Goal: Information Seeking & Learning: Find contact information

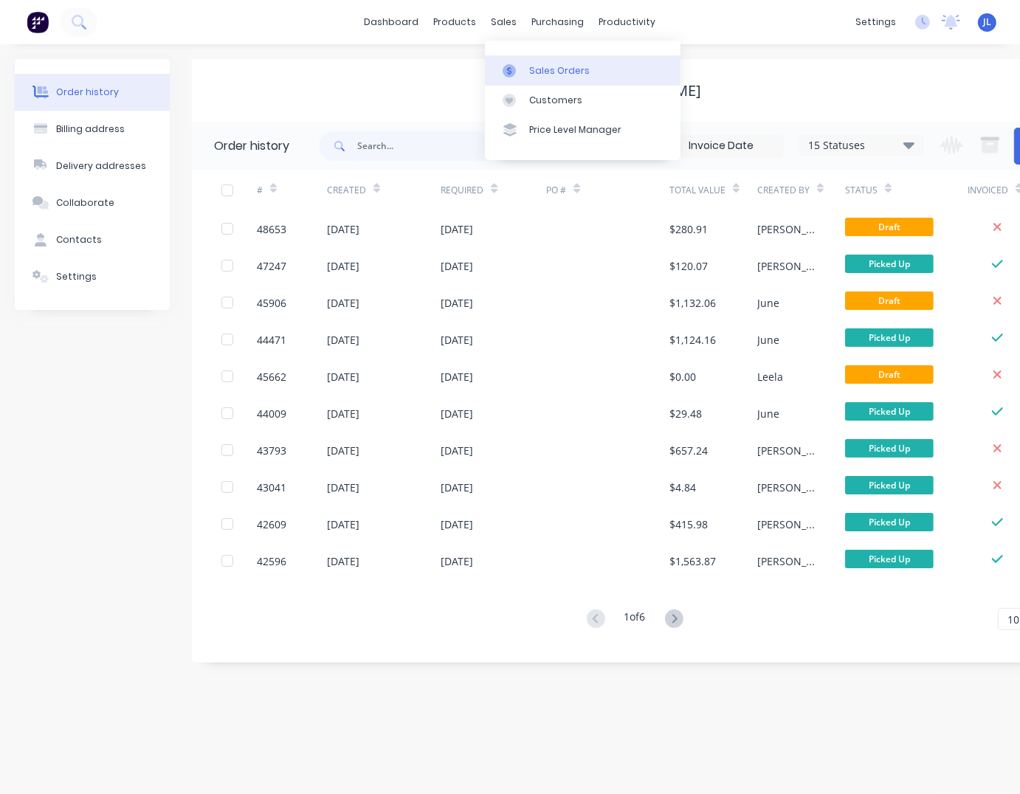
click at [540, 68] on div "Sales Orders" at bounding box center [559, 70] width 61 height 13
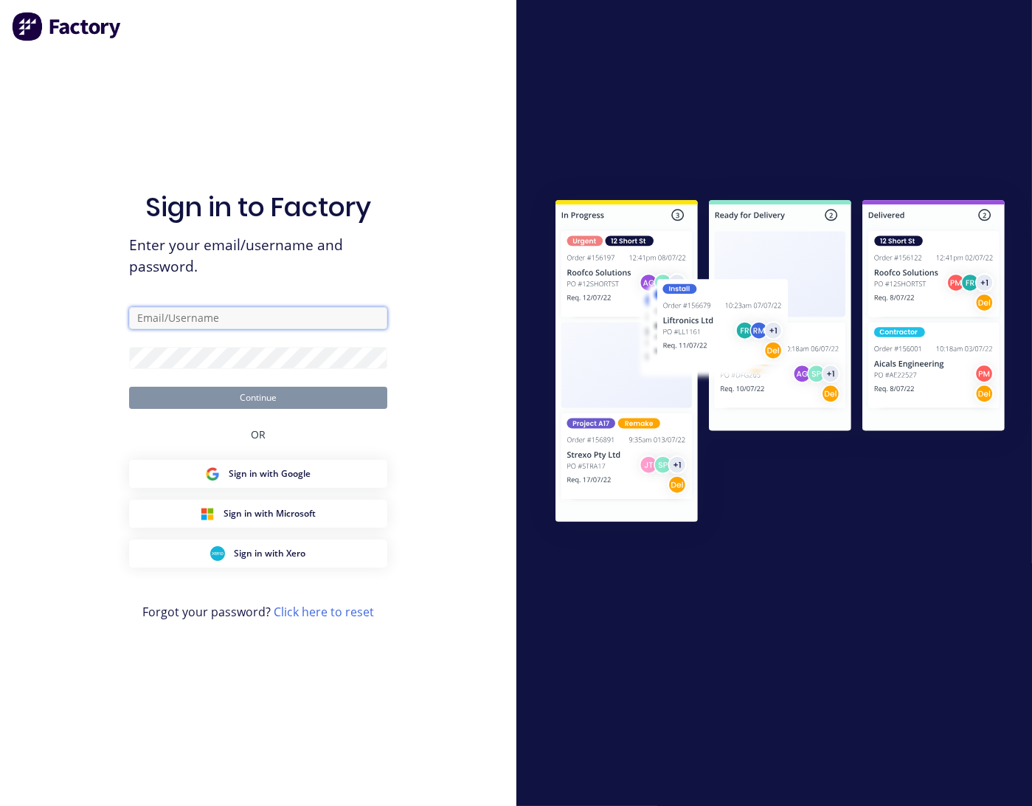
drag, startPoint x: 211, startPoint y: 316, endPoint x: 221, endPoint y: 317, distance: 10.4
click at [211, 316] on input "text" at bounding box center [258, 318] width 258 height 22
type input "[PERSON_NAME][EMAIL_ADDRESS][DOMAIN_NAME]"
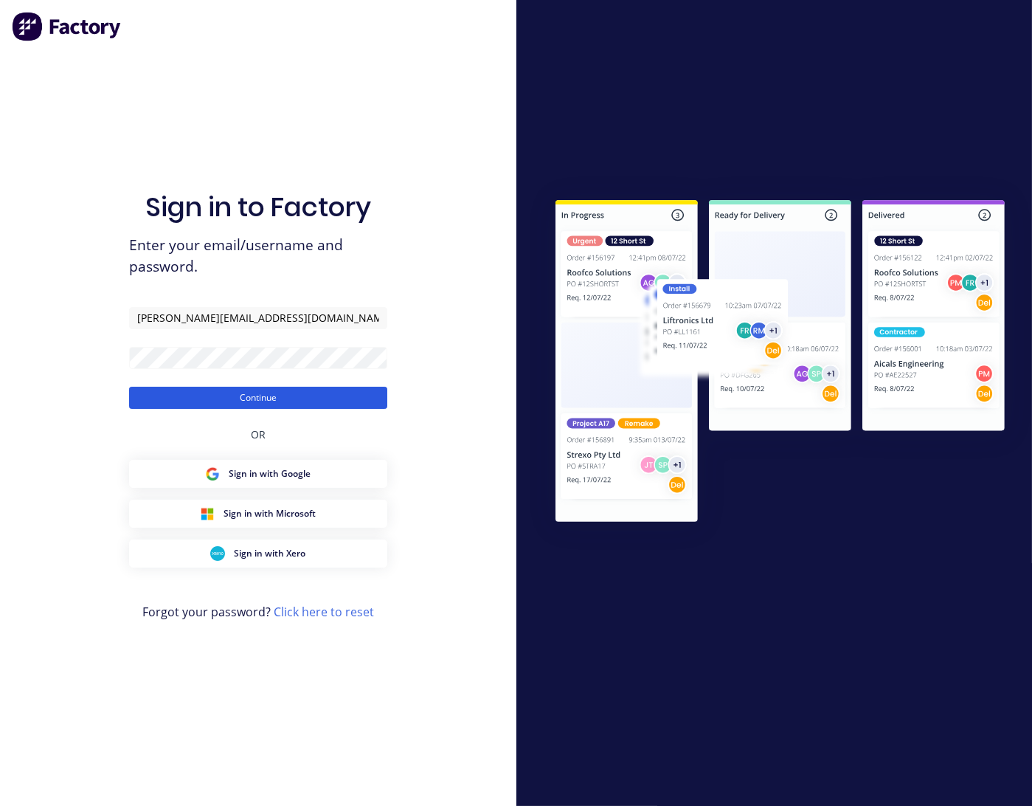
click at [272, 399] on button "Continue" at bounding box center [258, 398] width 258 height 22
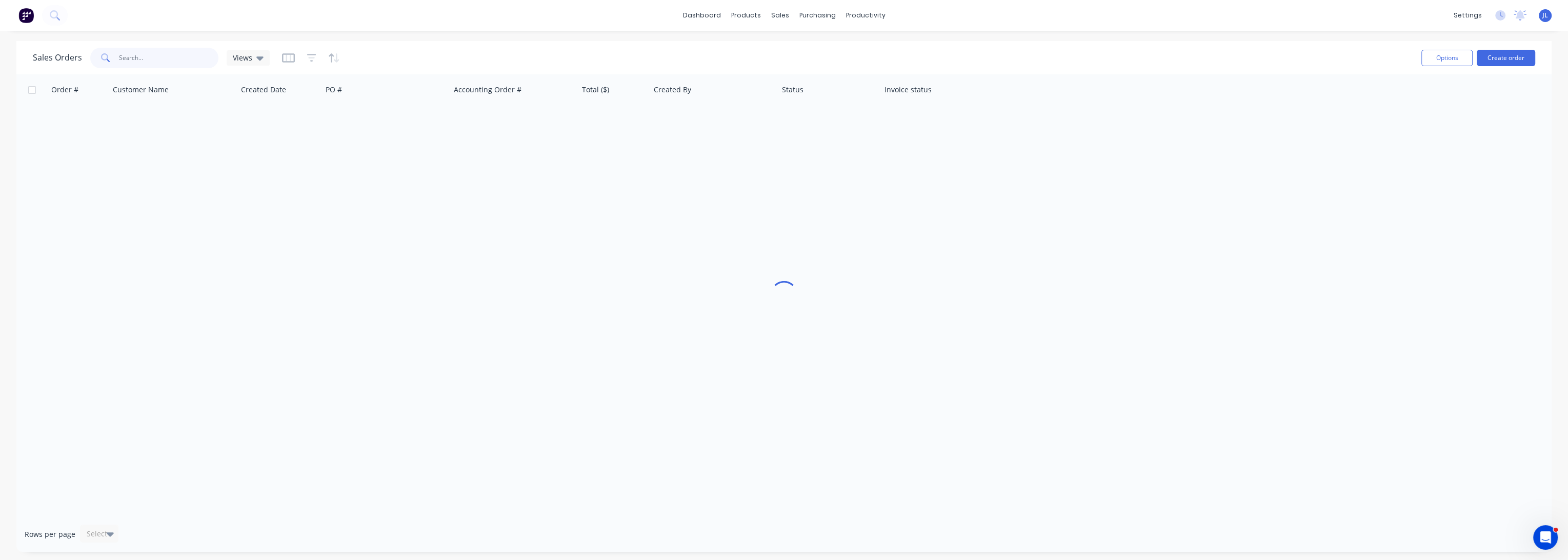
click at [165, 49] on input "text" at bounding box center [169, 58] width 100 height 21
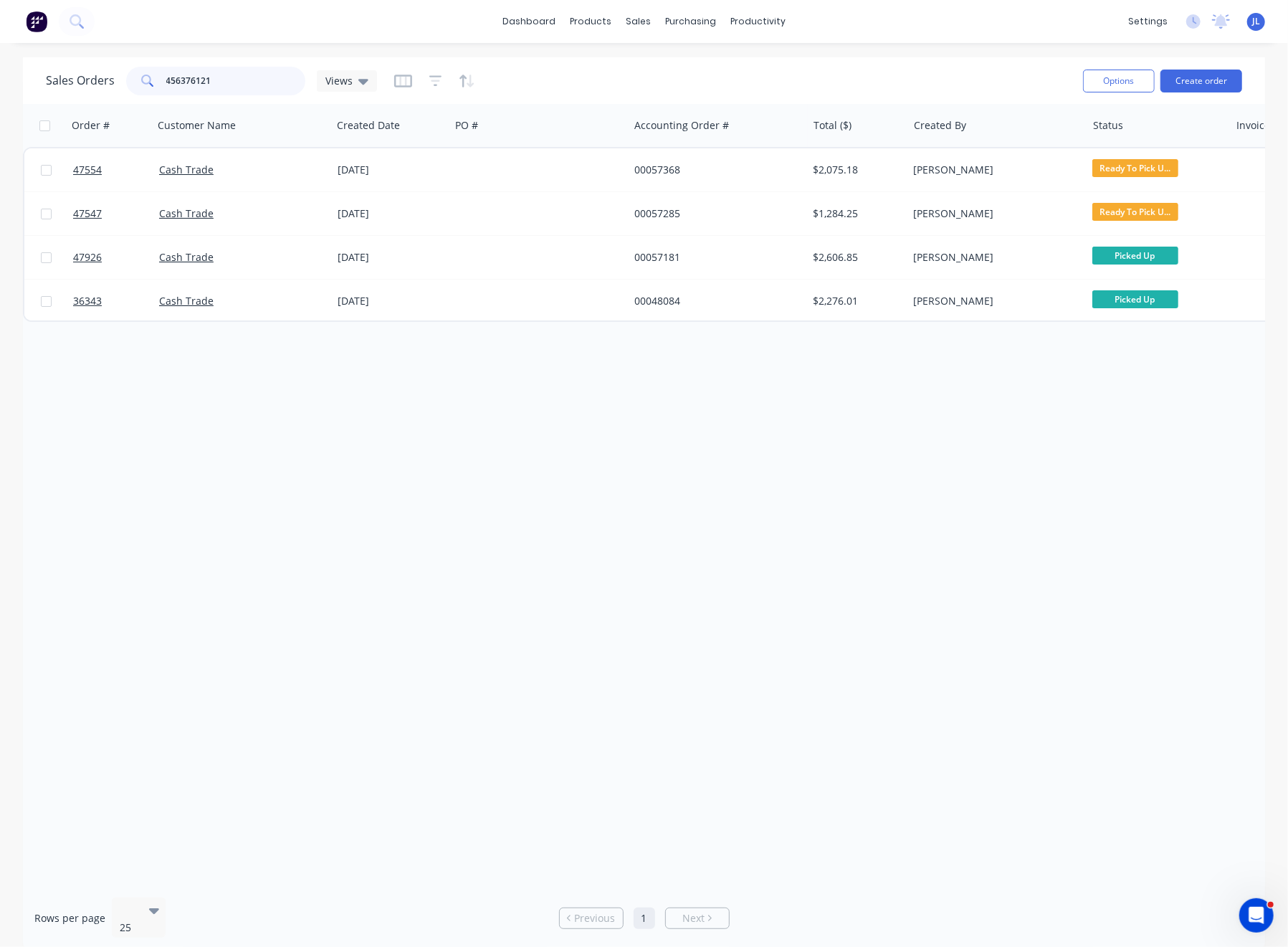
type input "456376121"
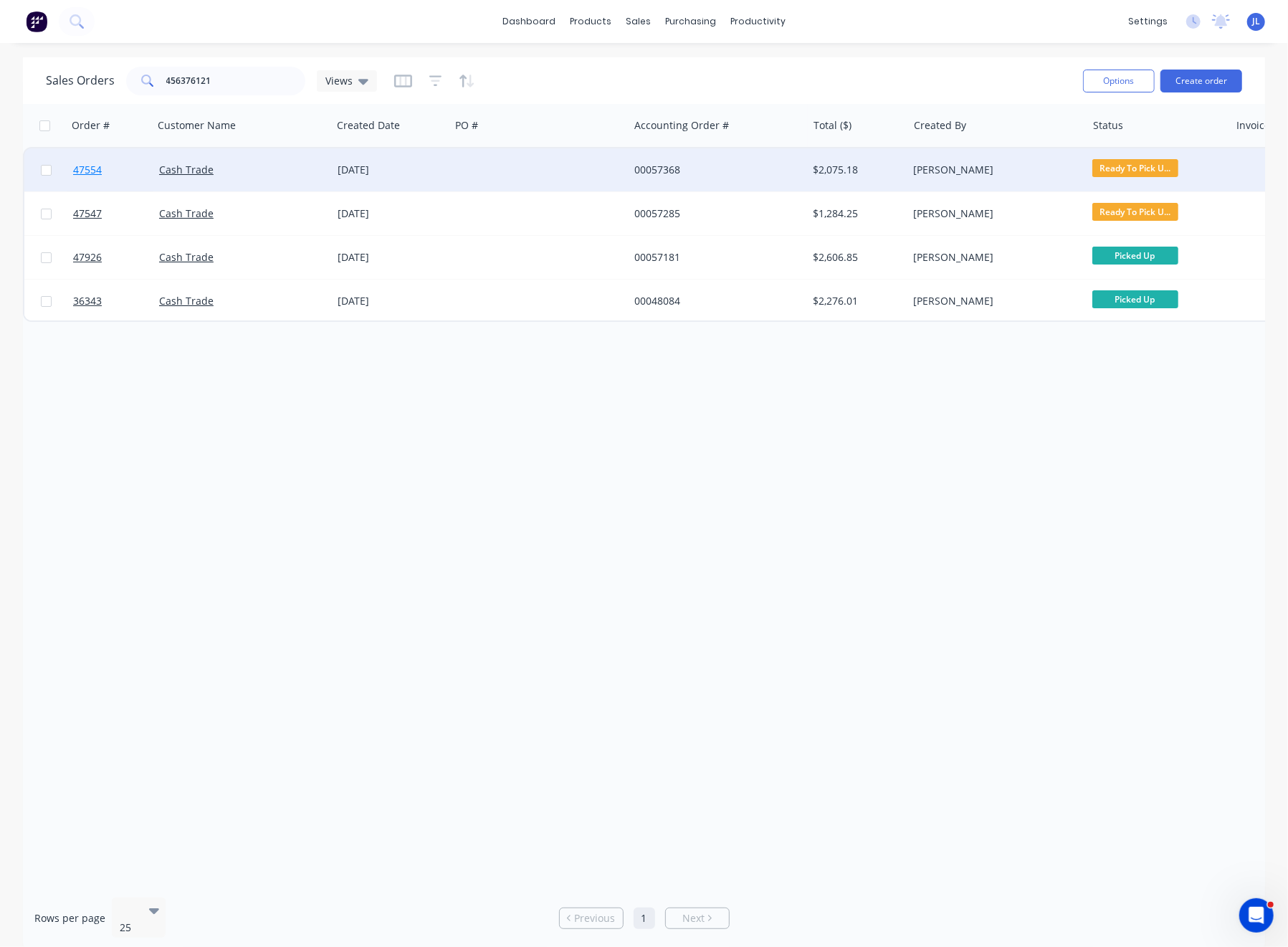
click at [94, 165] on span "47554" at bounding box center [87, 170] width 29 height 15
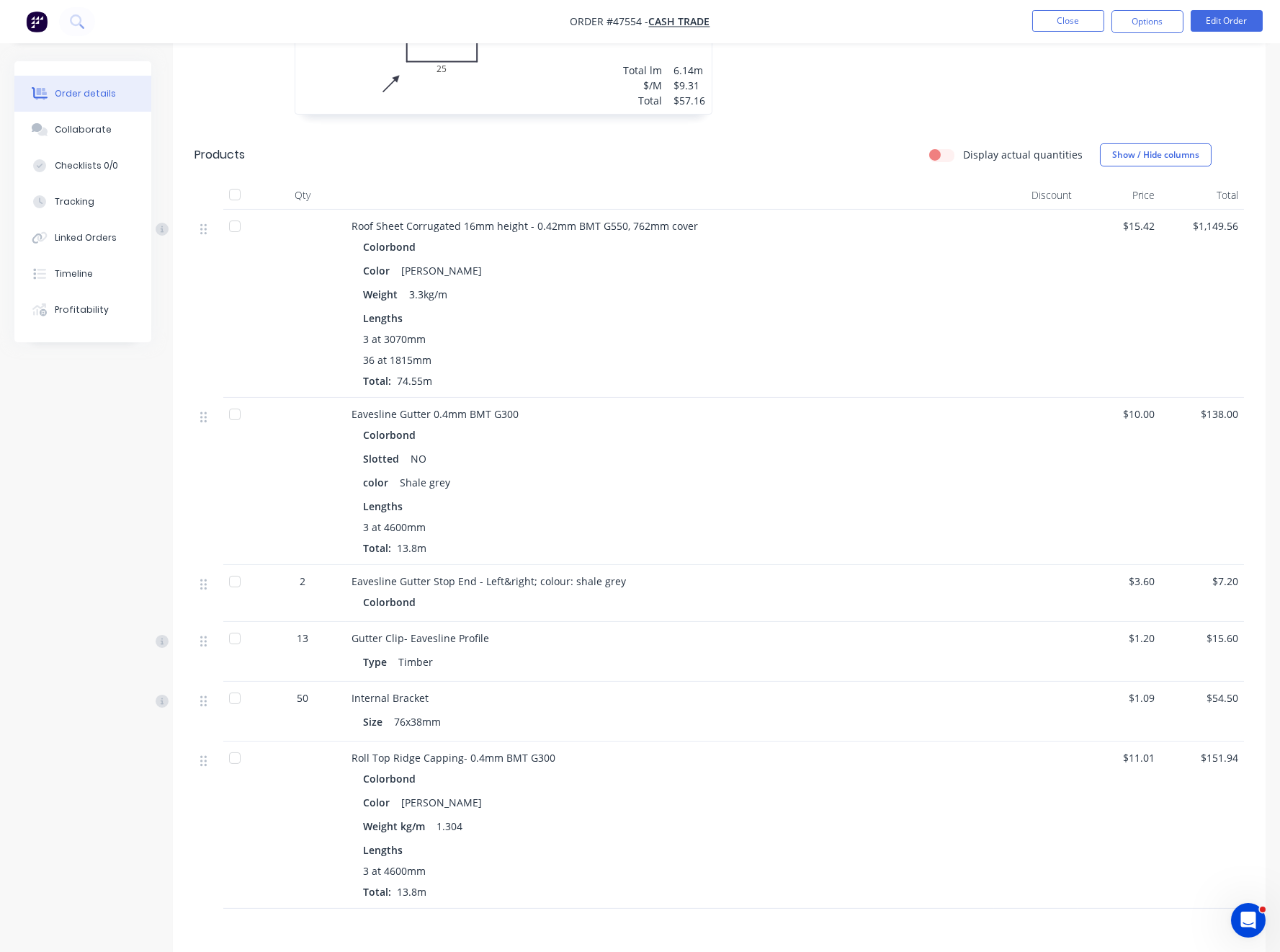
scroll to position [865, 0]
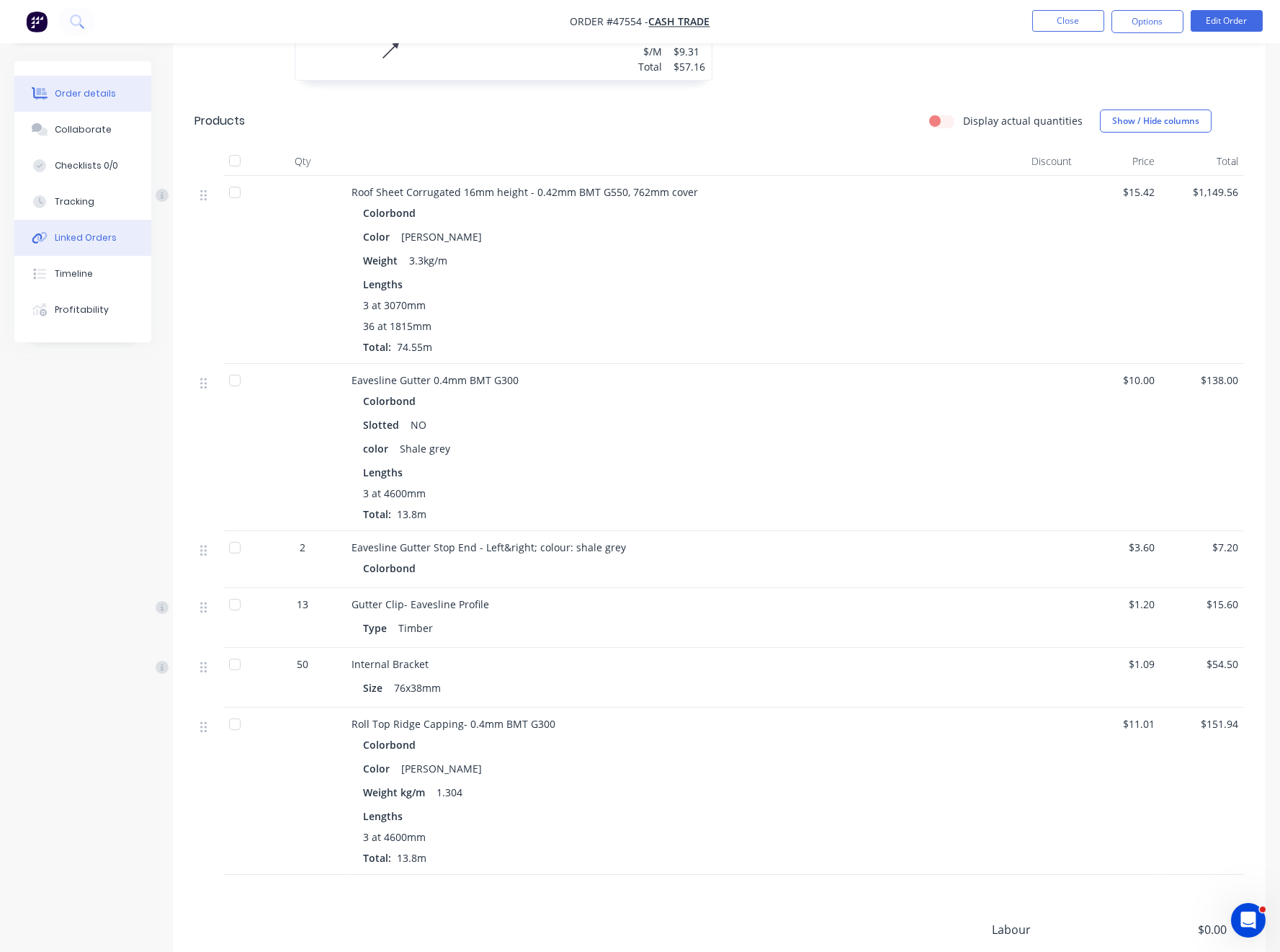
click at [74, 234] on div "Linked Orders" at bounding box center [85, 237] width 62 height 13
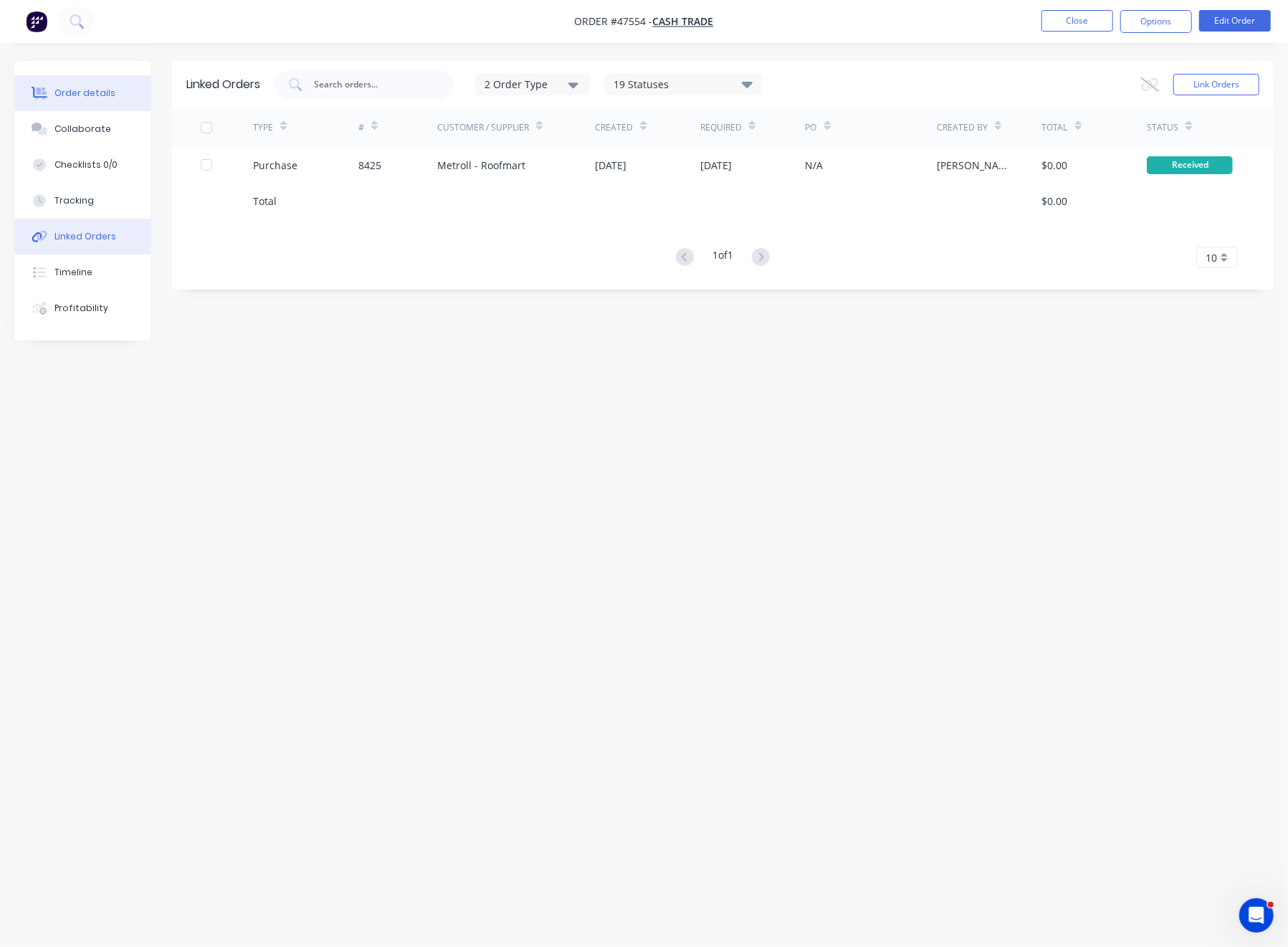
click at [66, 85] on button "Order details" at bounding box center [83, 92] width 136 height 36
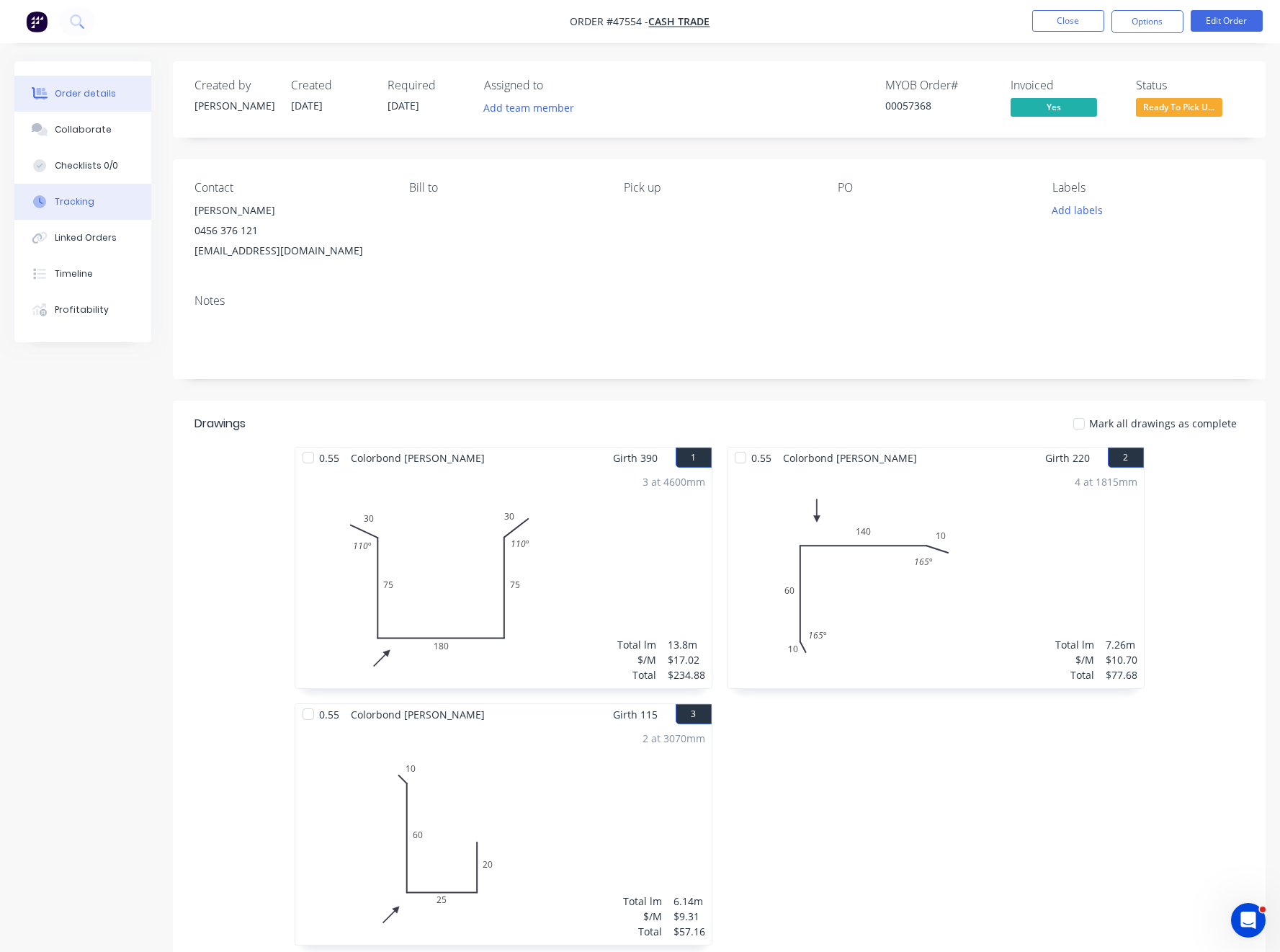
click at [77, 203] on div "Tracking" at bounding box center [74, 201] width 40 height 13
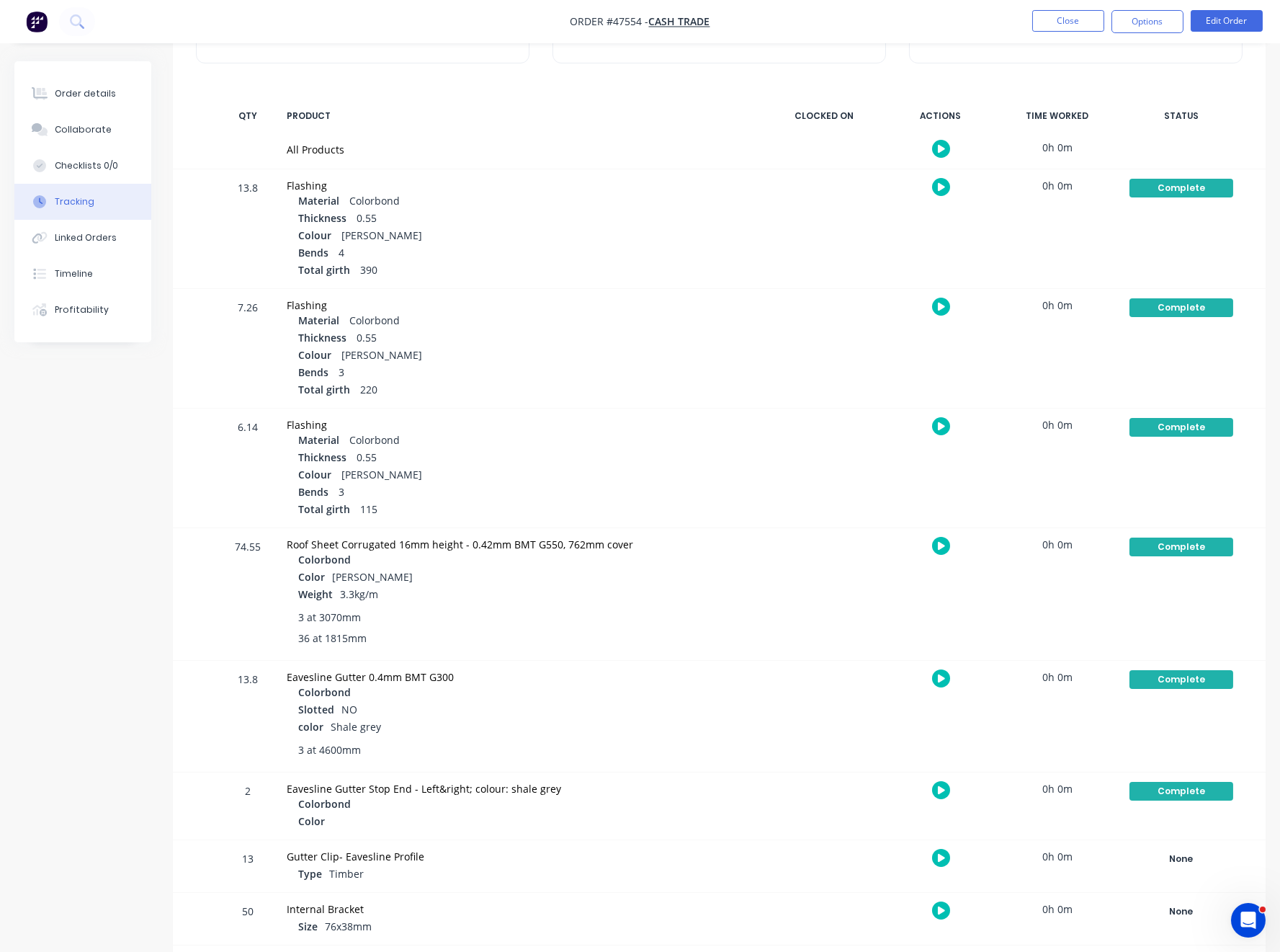
scroll to position [293, 0]
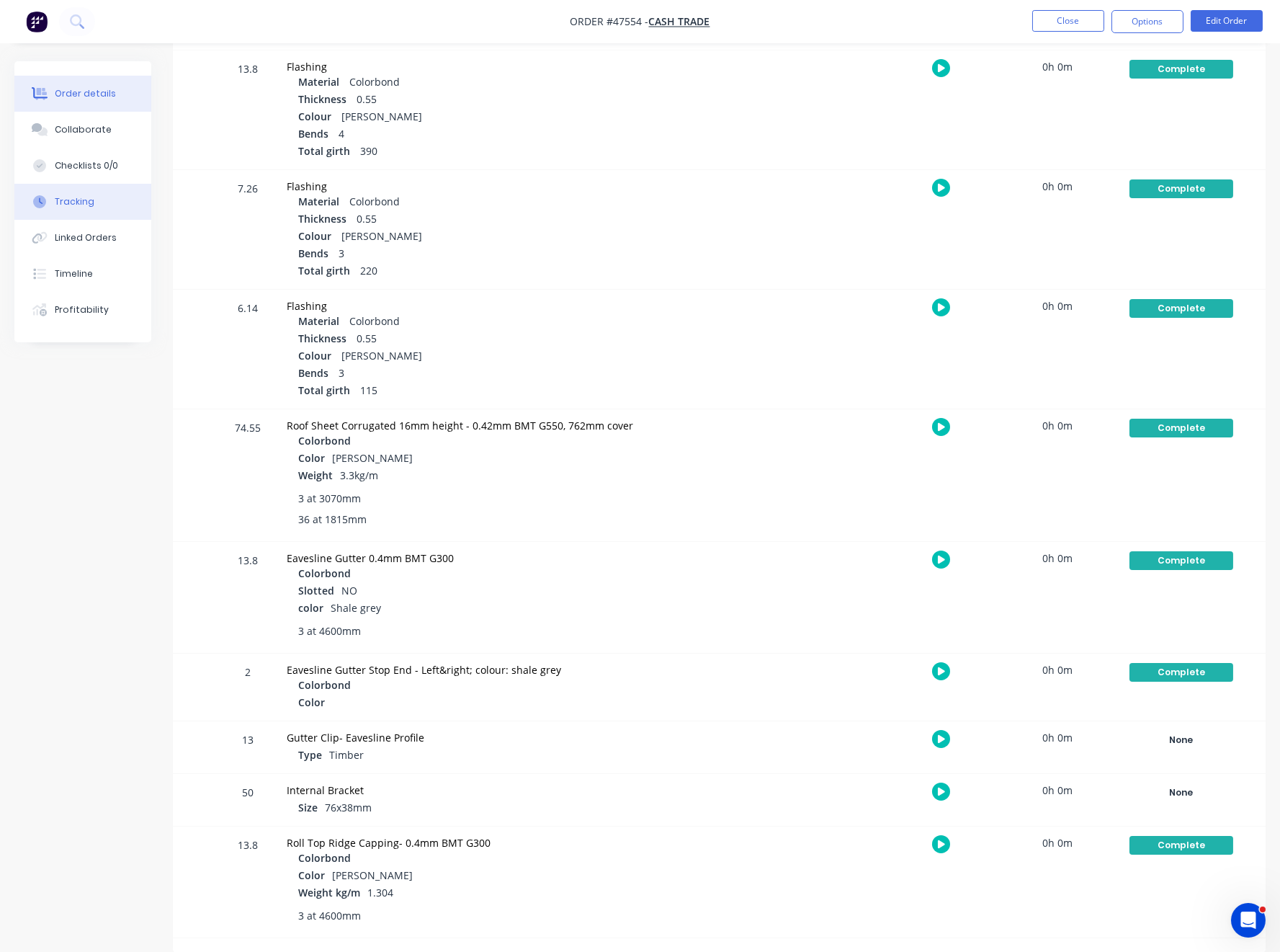
click at [67, 88] on div "Order details" at bounding box center [85, 93] width 62 height 13
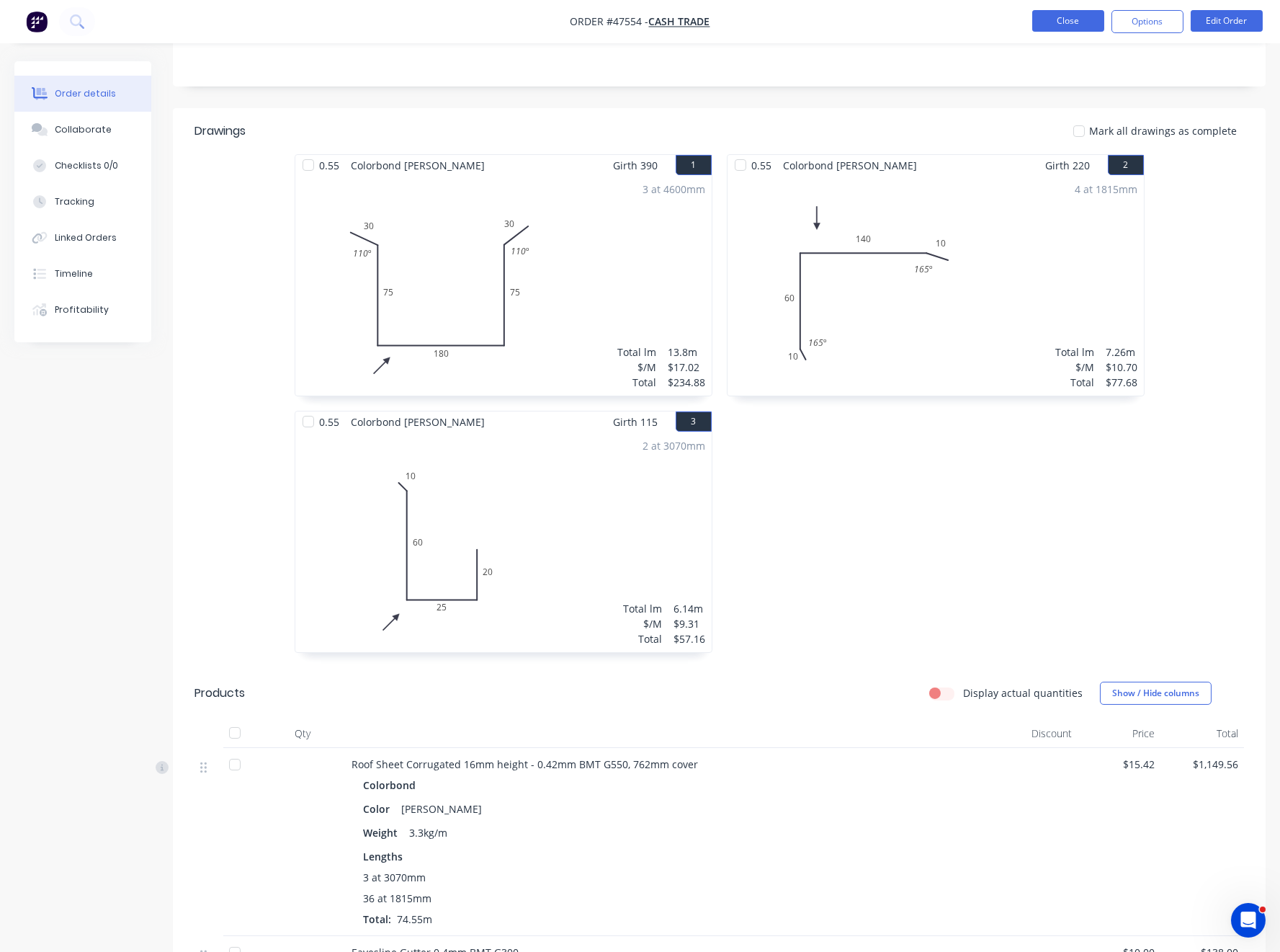
click at [995, 28] on button "Close" at bounding box center [1069, 21] width 72 height 21
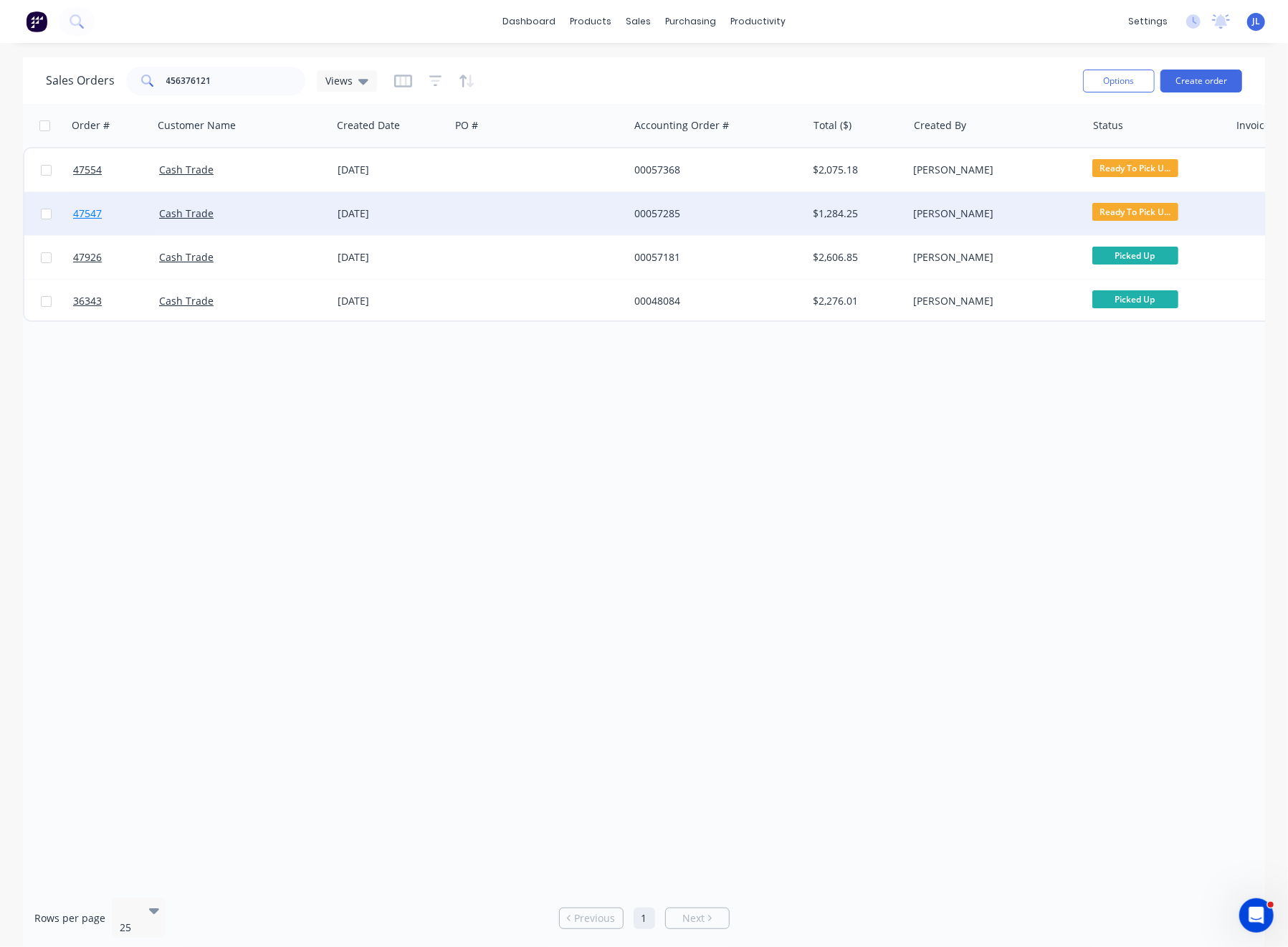
click at [92, 212] on span "47547" at bounding box center [87, 214] width 29 height 15
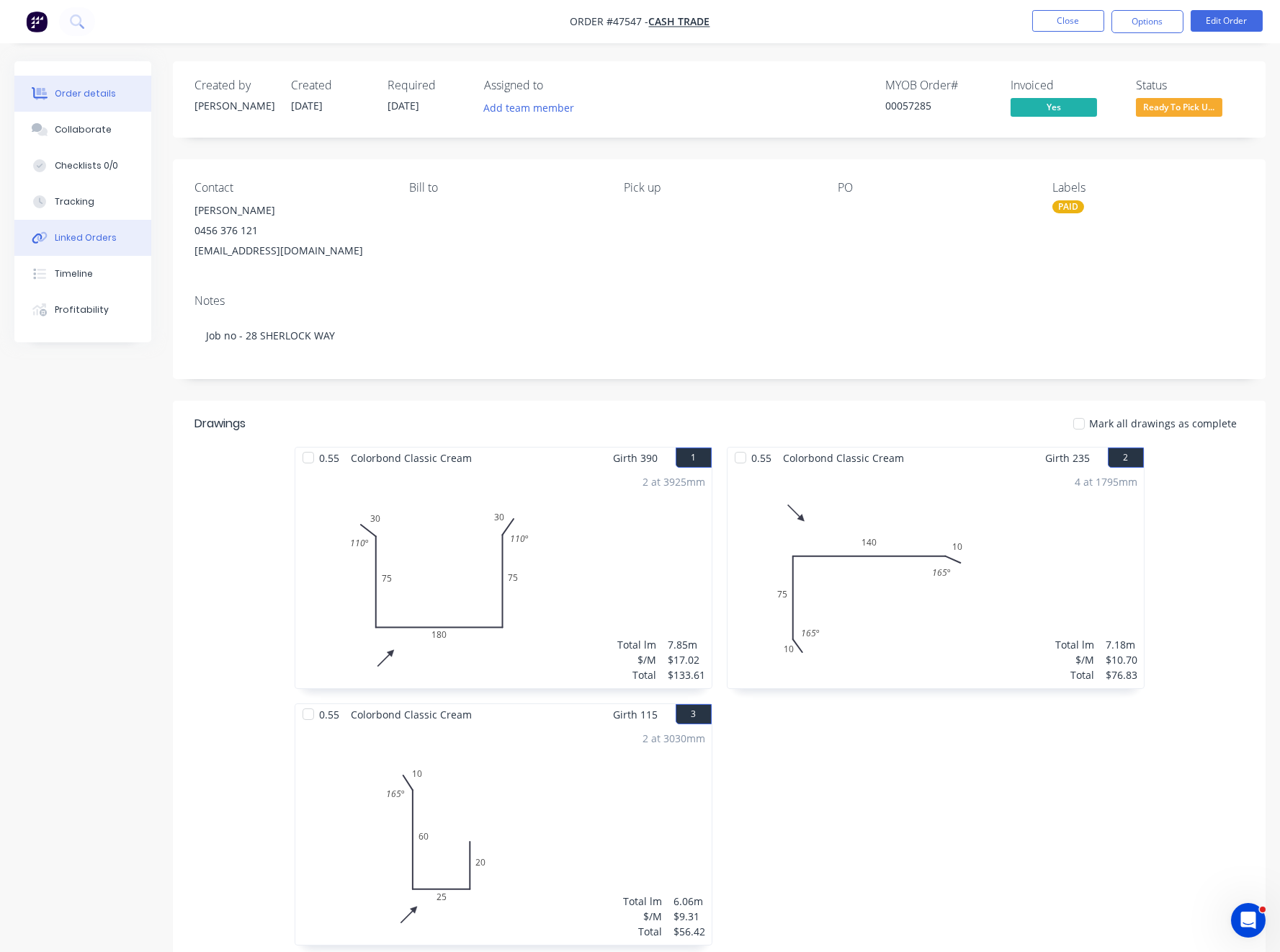
click at [81, 227] on button "Linked Orders" at bounding box center [83, 237] width 137 height 36
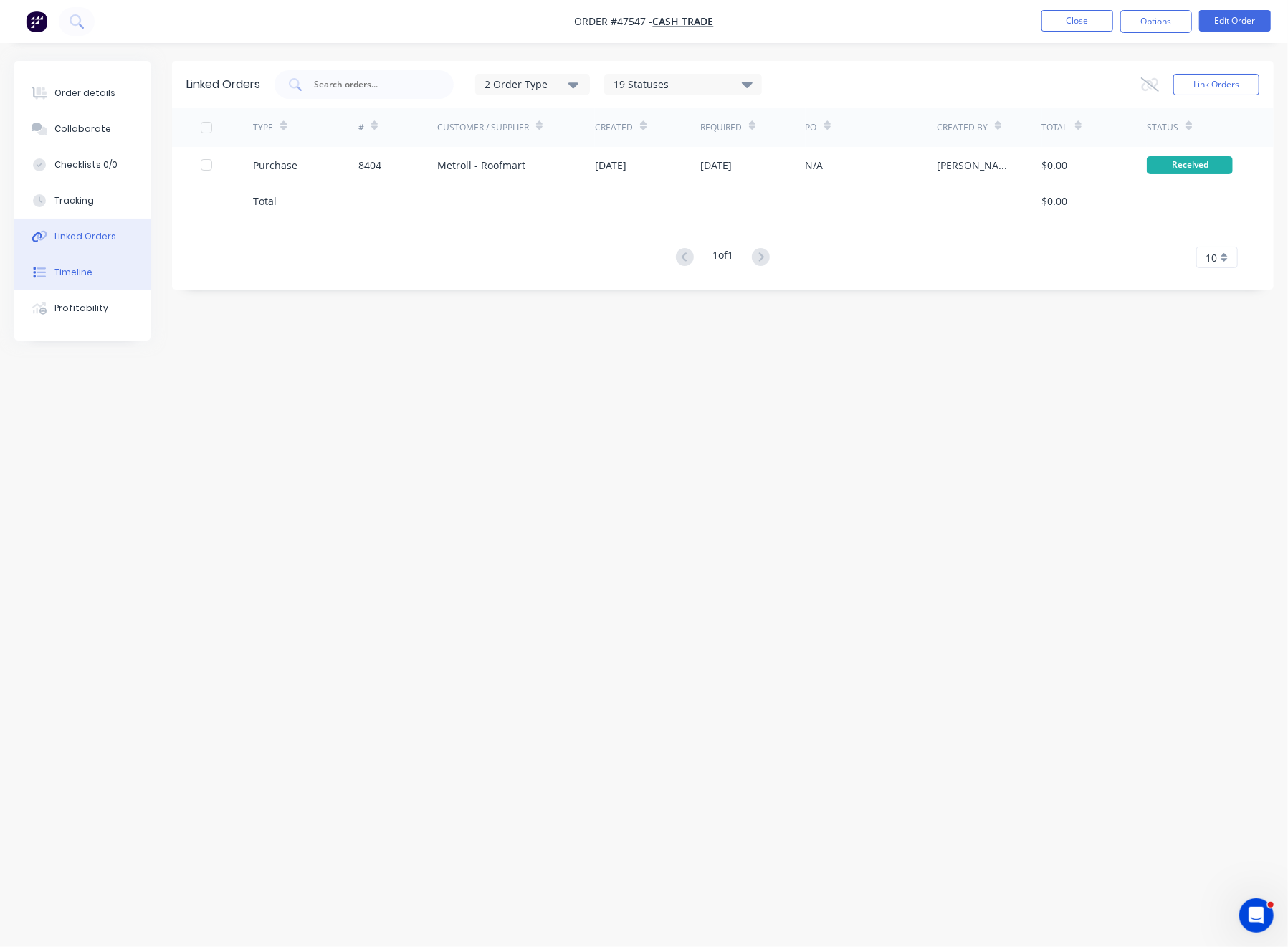
click at [64, 267] on div "Timeline" at bounding box center [73, 272] width 38 height 13
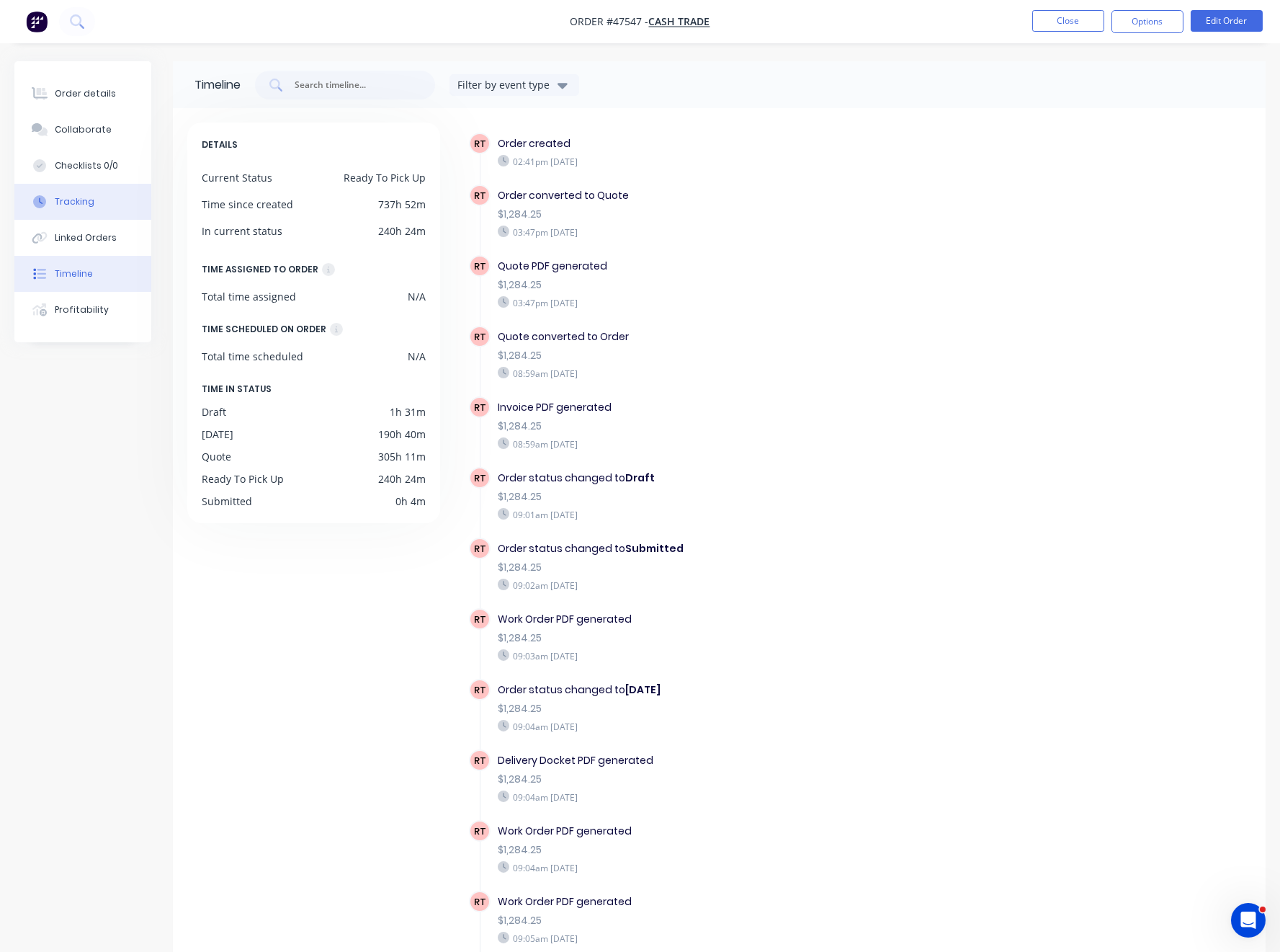
click at [51, 199] on button "Tracking" at bounding box center [83, 201] width 137 height 36
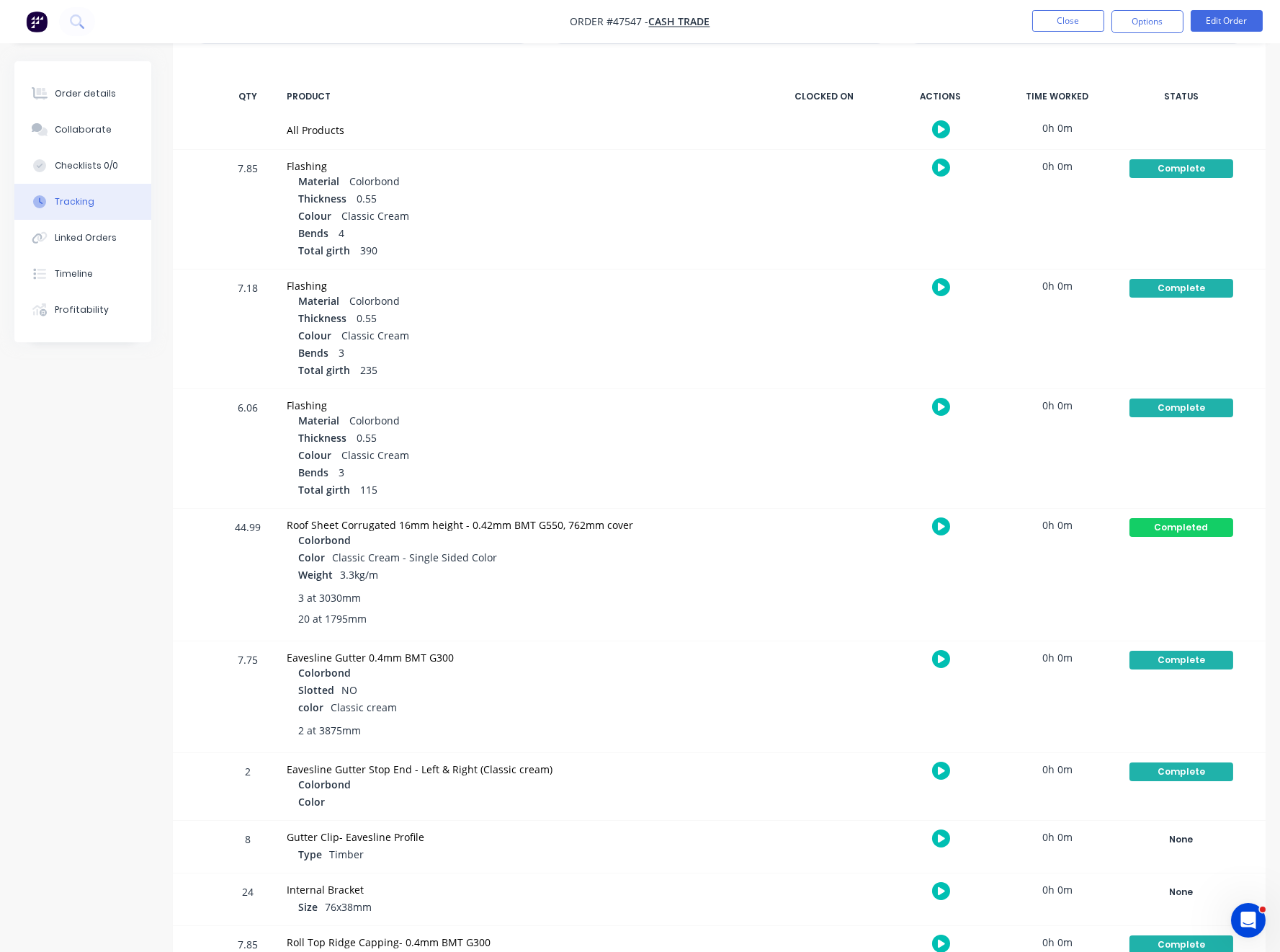
scroll to position [293, 0]
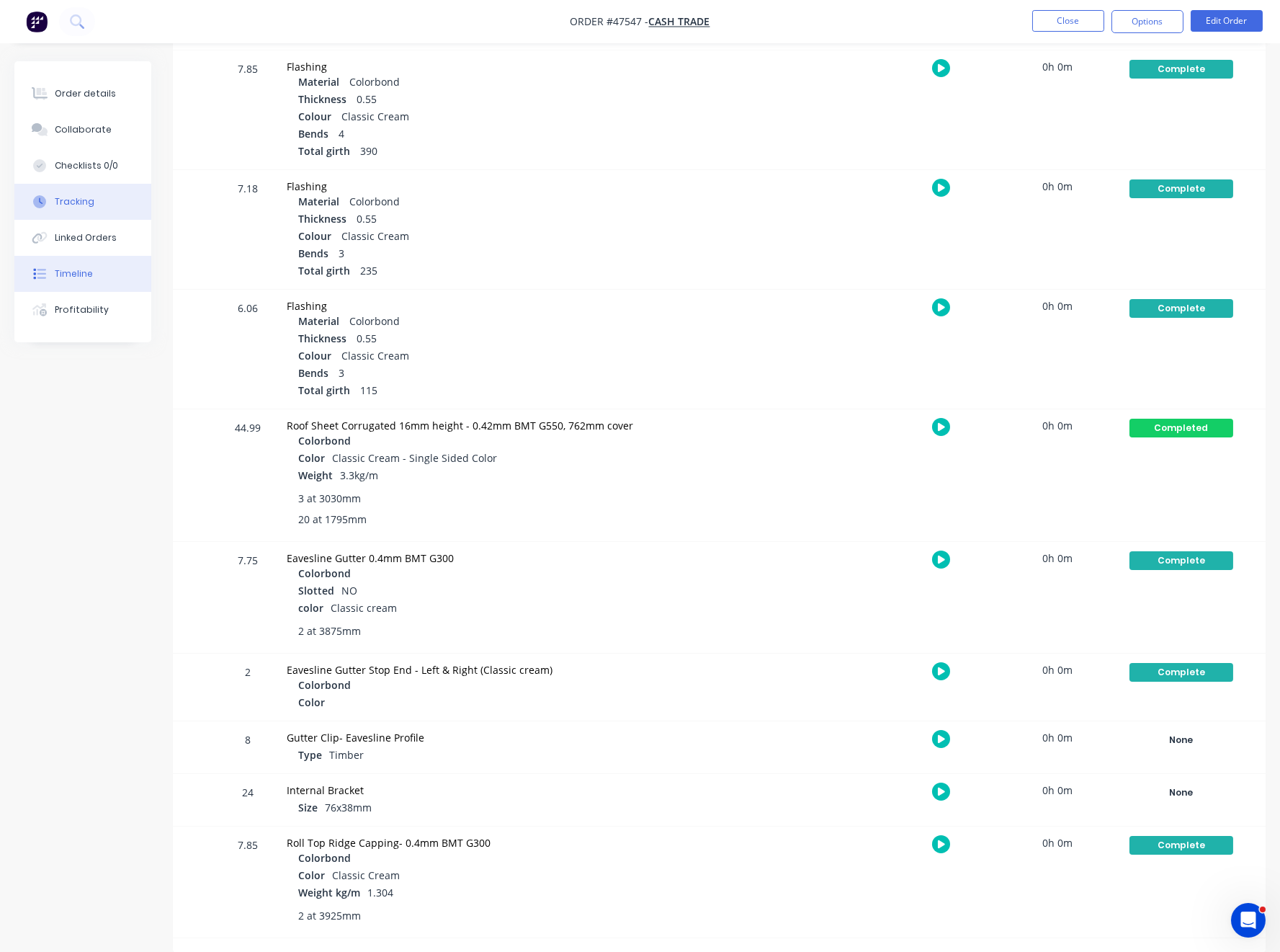
click at [55, 273] on div "Timeline" at bounding box center [73, 273] width 38 height 13
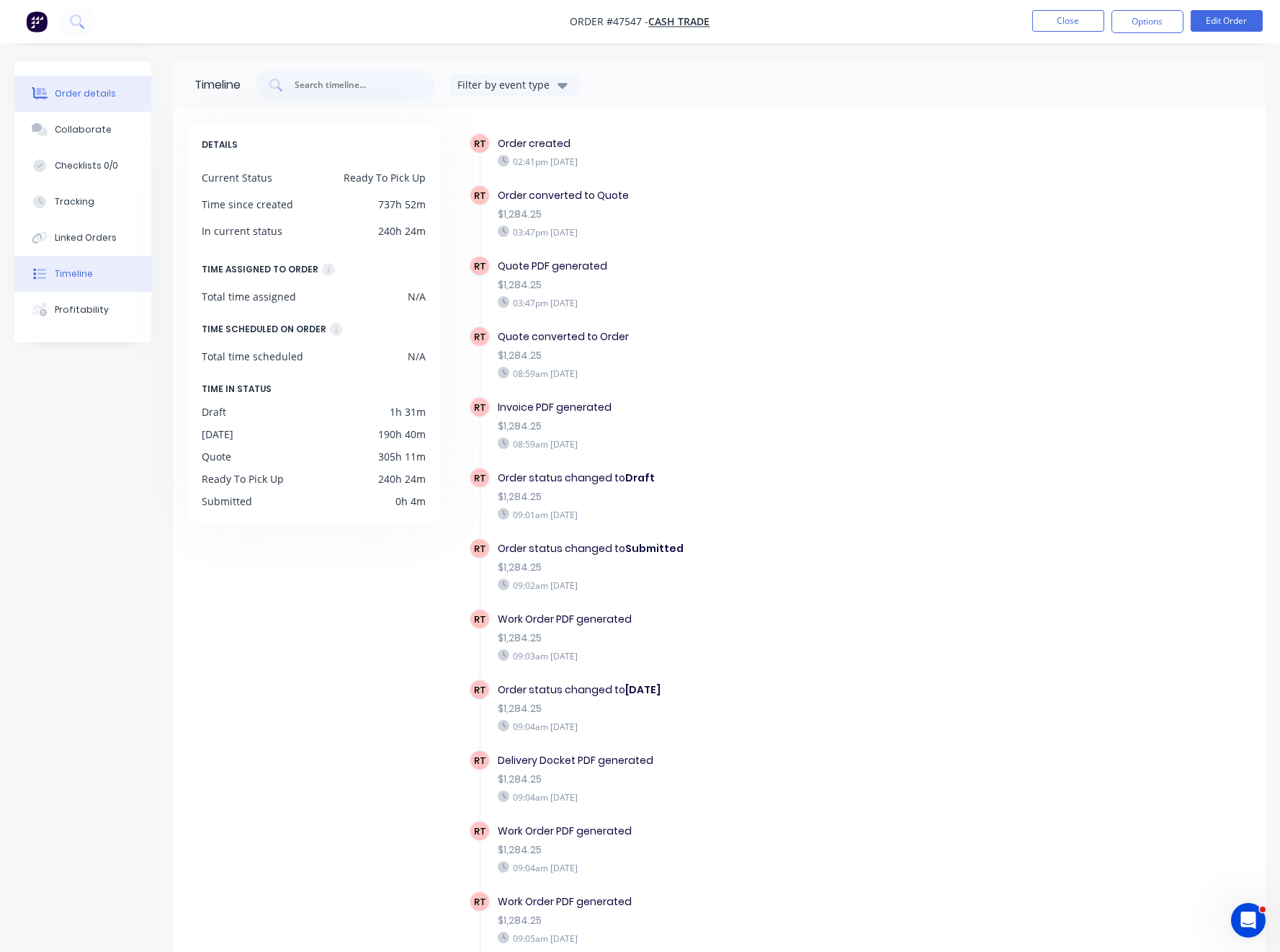
click at [84, 88] on div "Order details" at bounding box center [85, 93] width 62 height 13
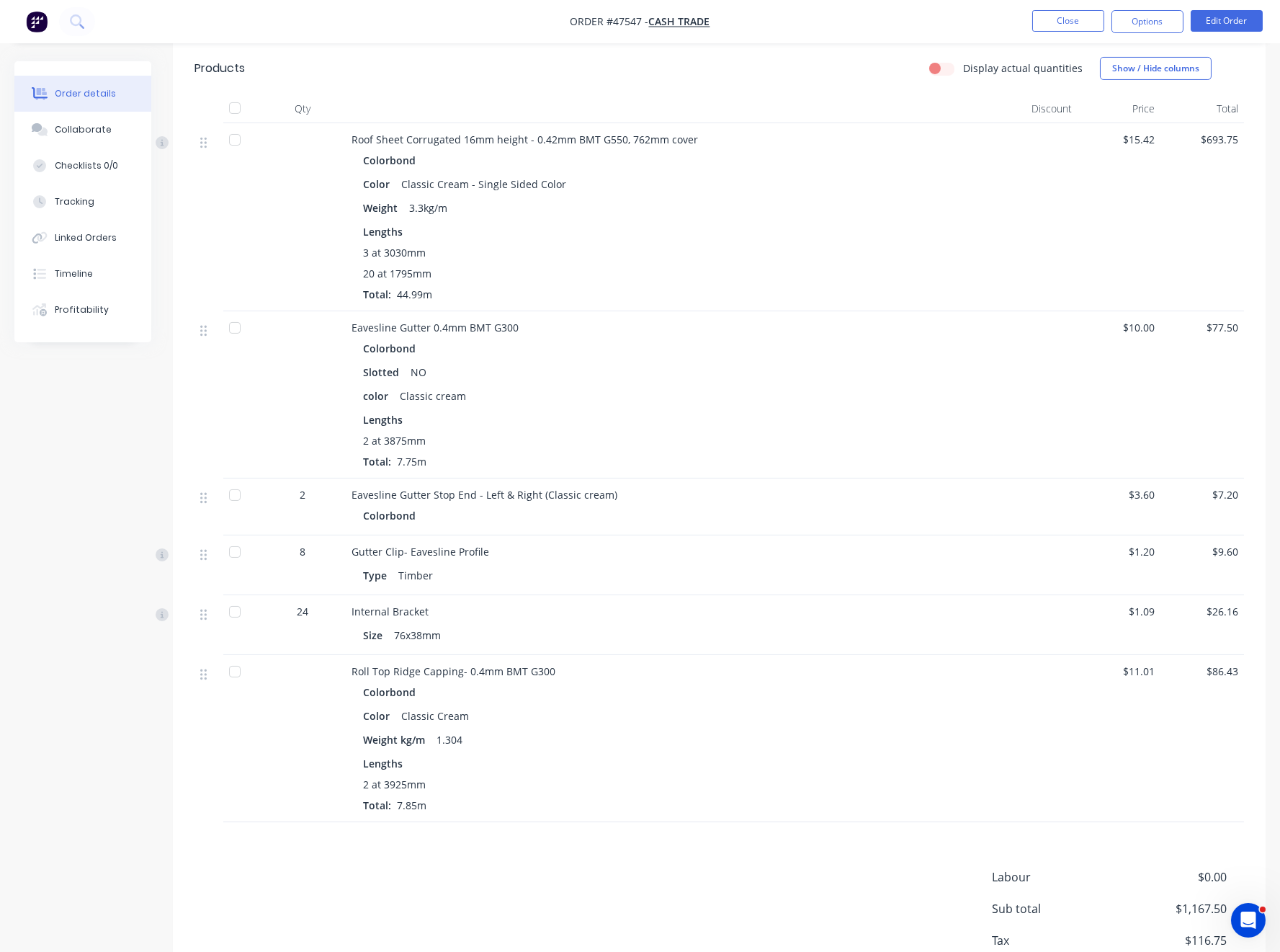
scroll to position [917, 0]
click at [59, 273] on div "Timeline" at bounding box center [73, 273] width 38 height 13
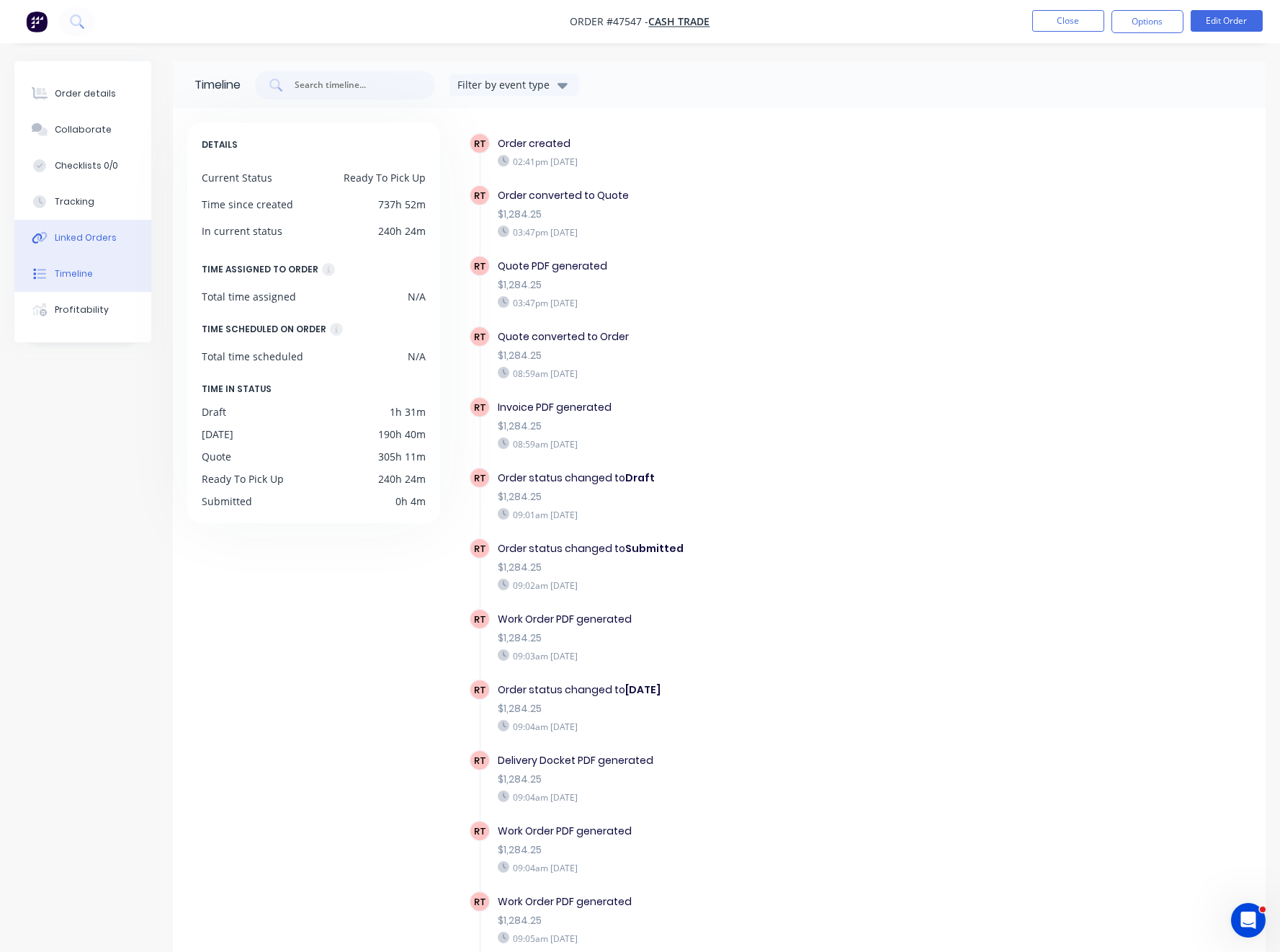
click at [60, 229] on button "Linked Orders" at bounding box center [83, 237] width 137 height 36
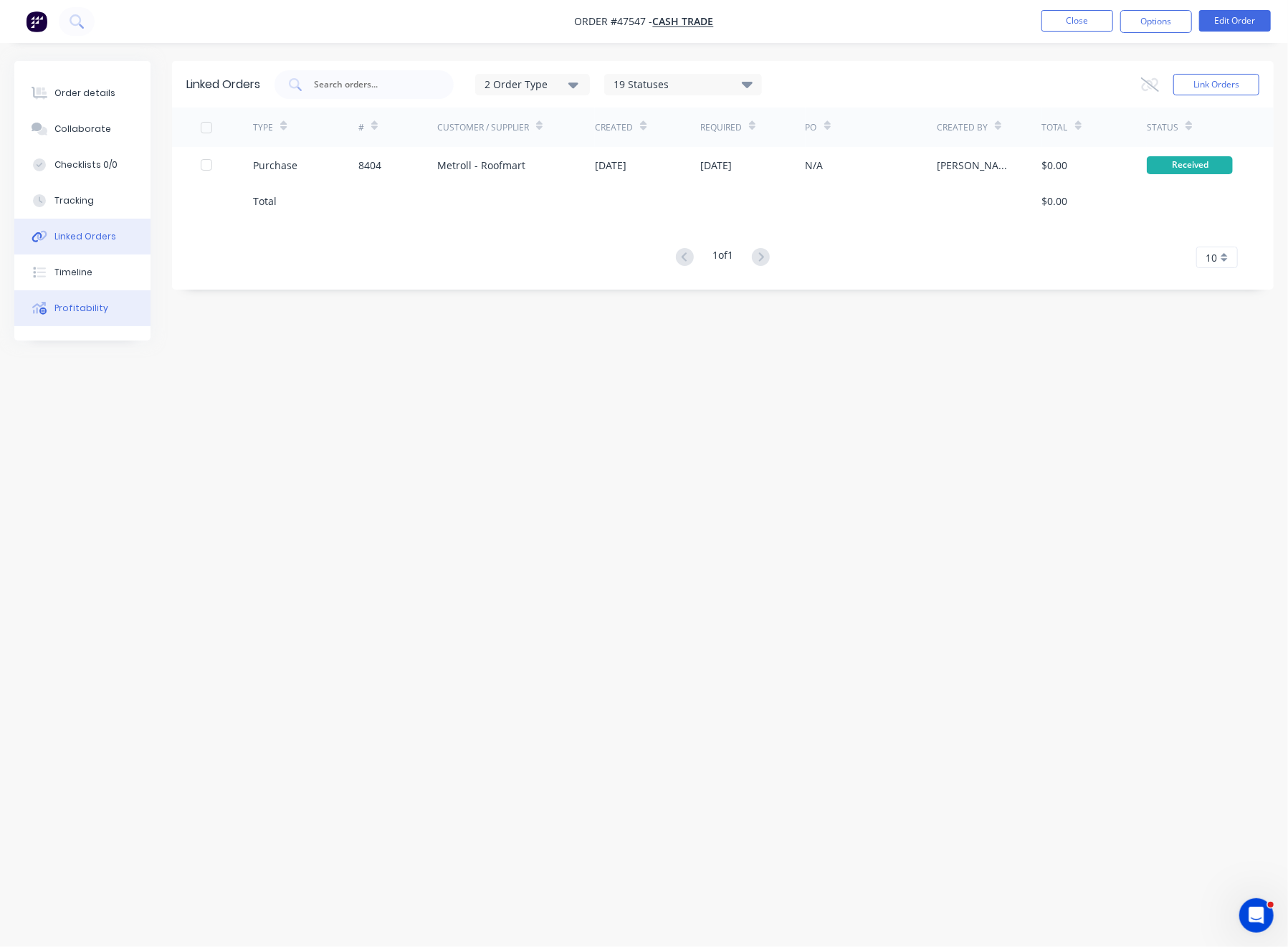
click at [88, 310] on div "Profitability" at bounding box center [81, 308] width 53 height 13
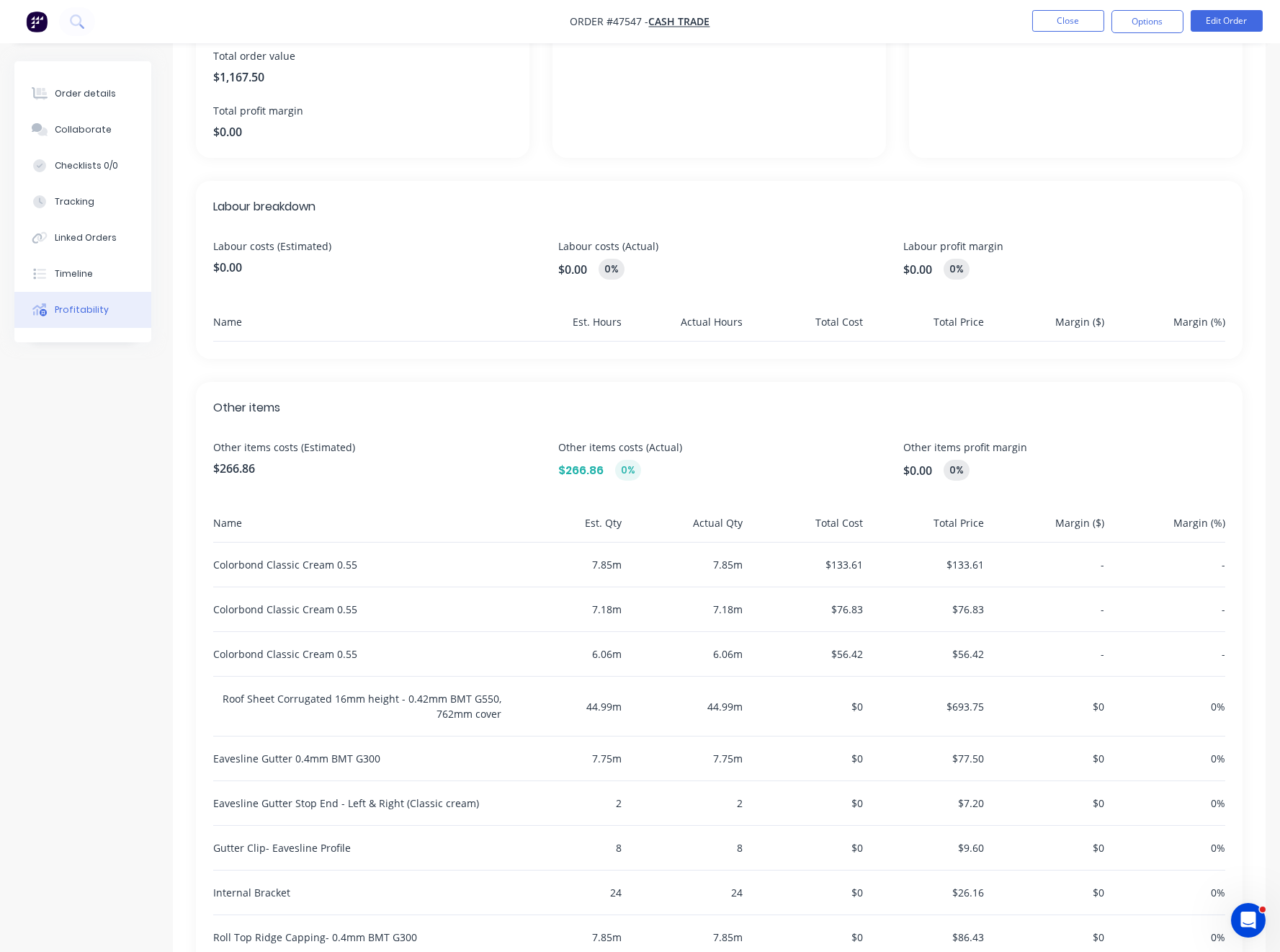
scroll to position [325, 0]
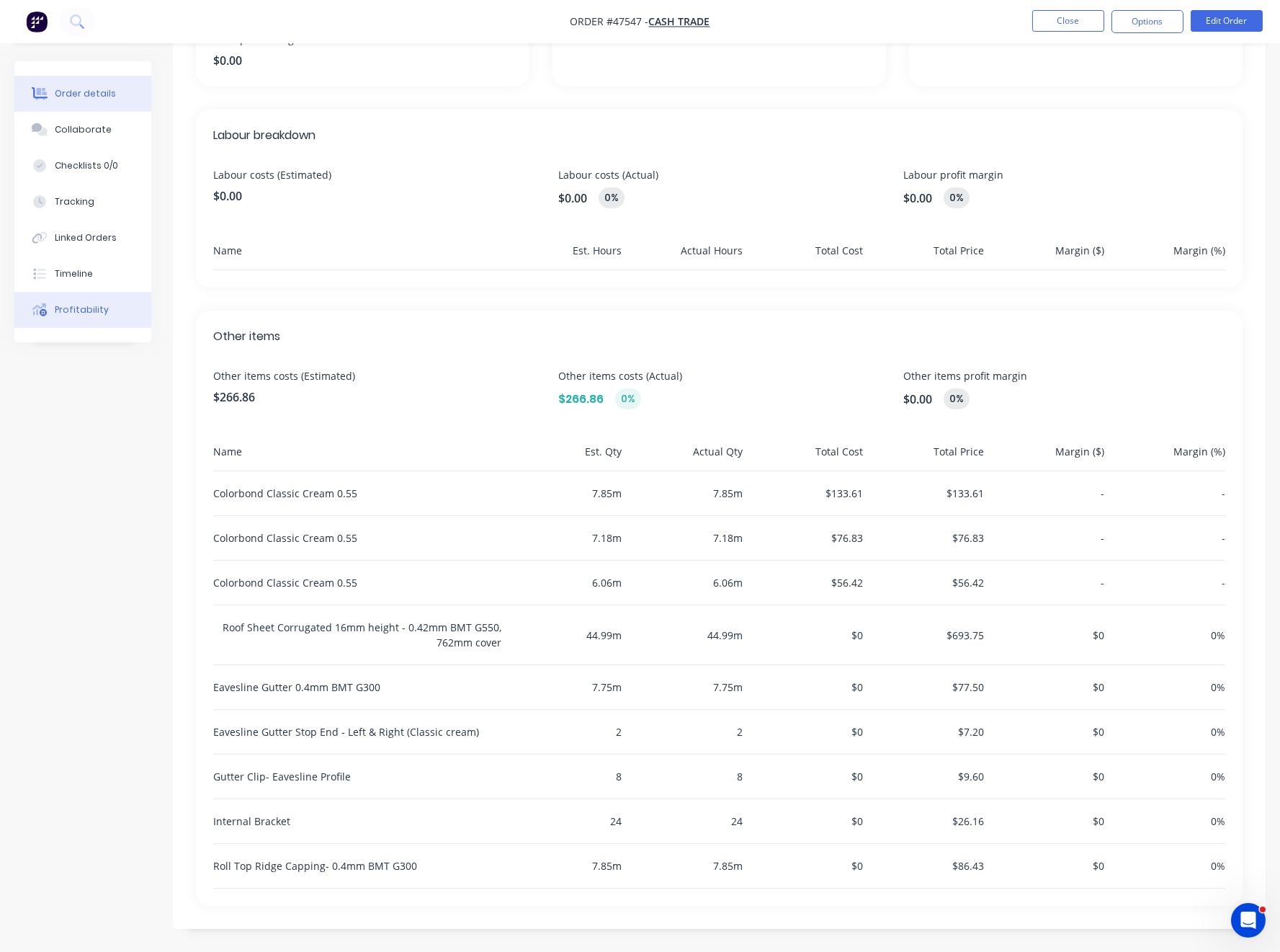
click at [97, 97] on div "Order details" at bounding box center [85, 93] width 62 height 13
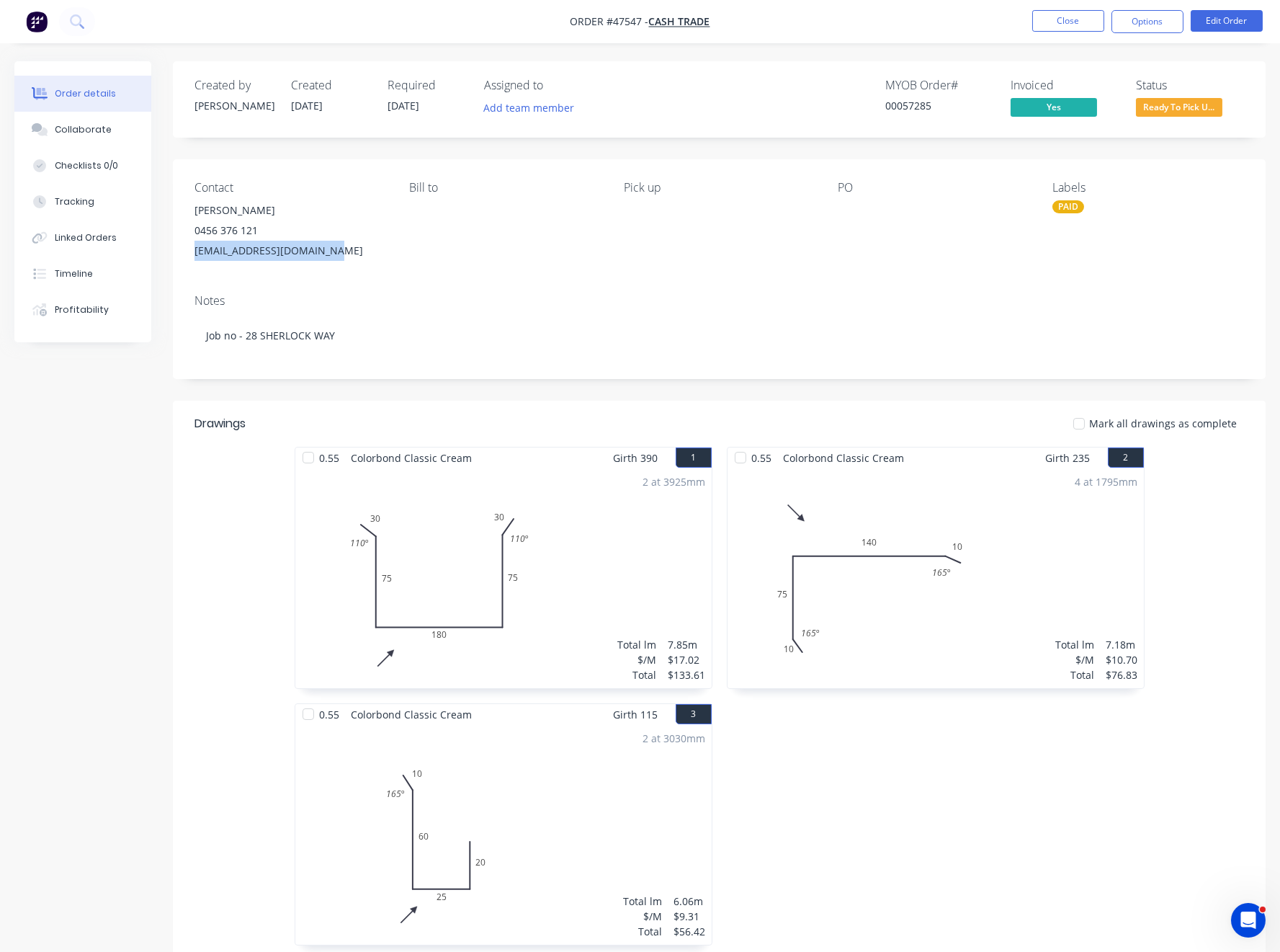
drag, startPoint x: 348, startPoint y: 251, endPoint x: 191, endPoint y: 255, distance: 157.1
click at [191, 255] on div "Contact [PERSON_NAME] [PHONE_NUMBER] [EMAIL_ADDRESS][DOMAIN_NAME] [PERSON_NAME]…" at bounding box center [720, 221] width 1094 height 123
copy div "[EMAIL_ADDRESS][DOMAIN_NAME]"
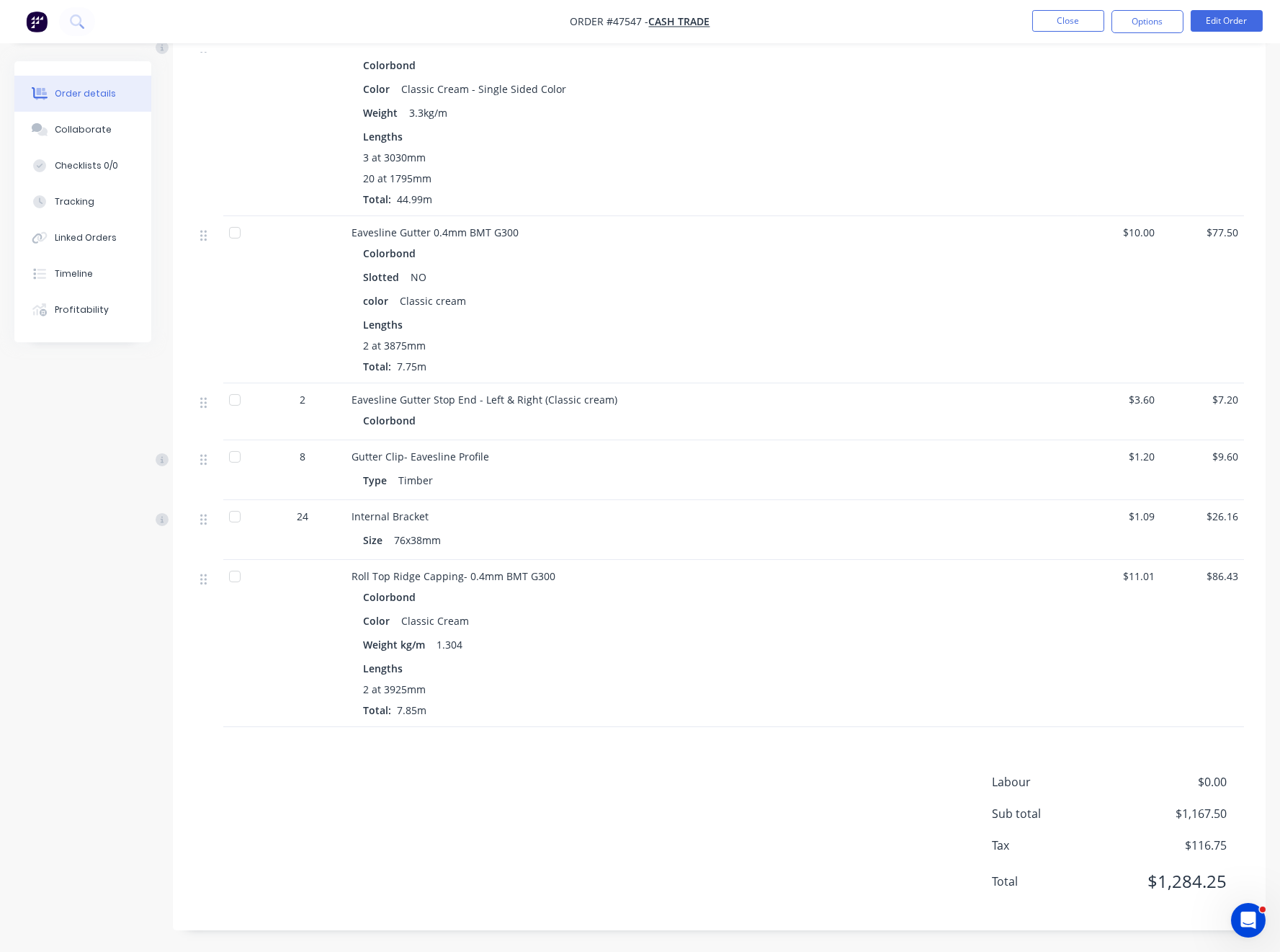
scroll to position [917, 0]
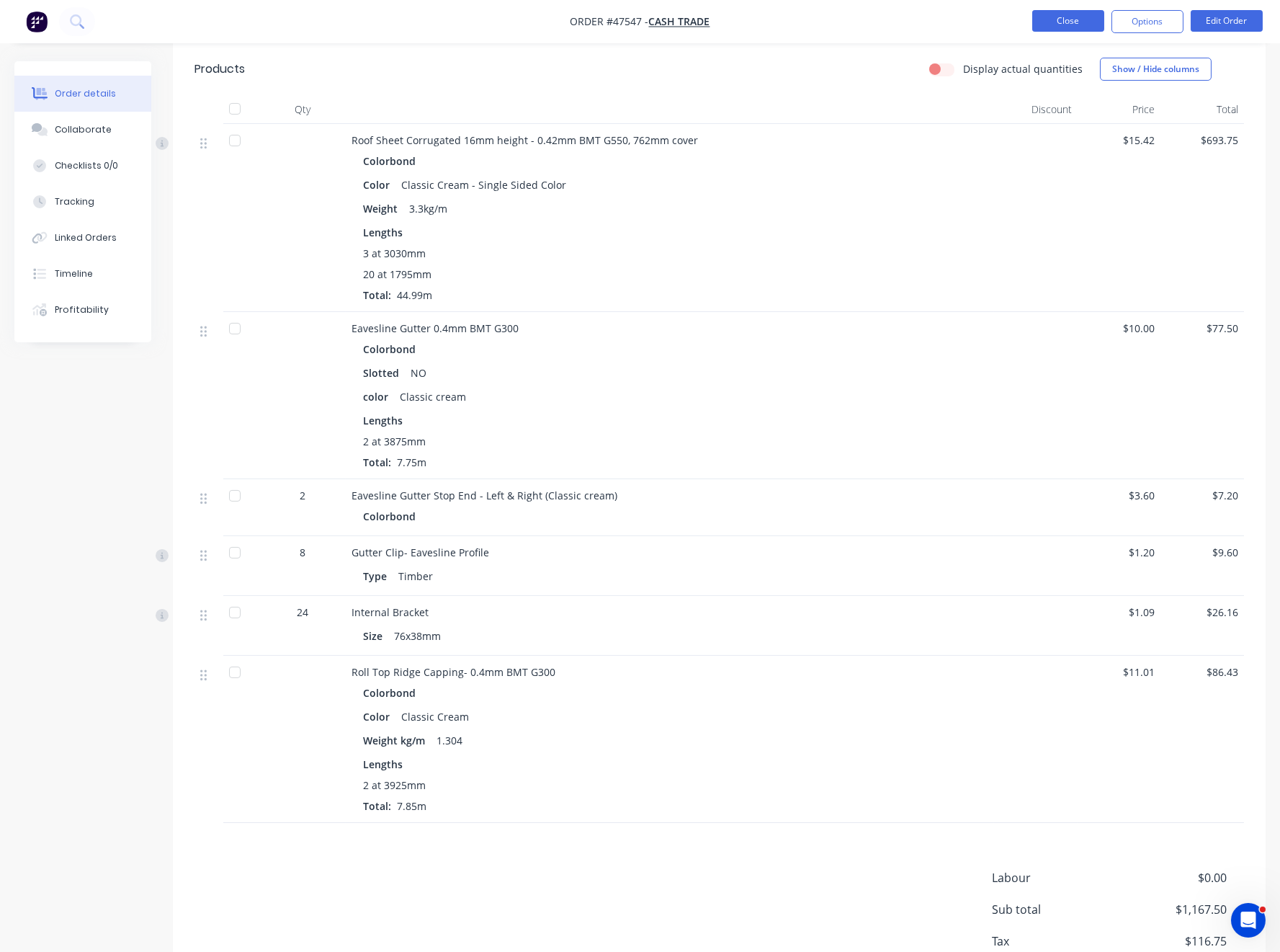
click at [995, 20] on button "Close" at bounding box center [1069, 21] width 72 height 21
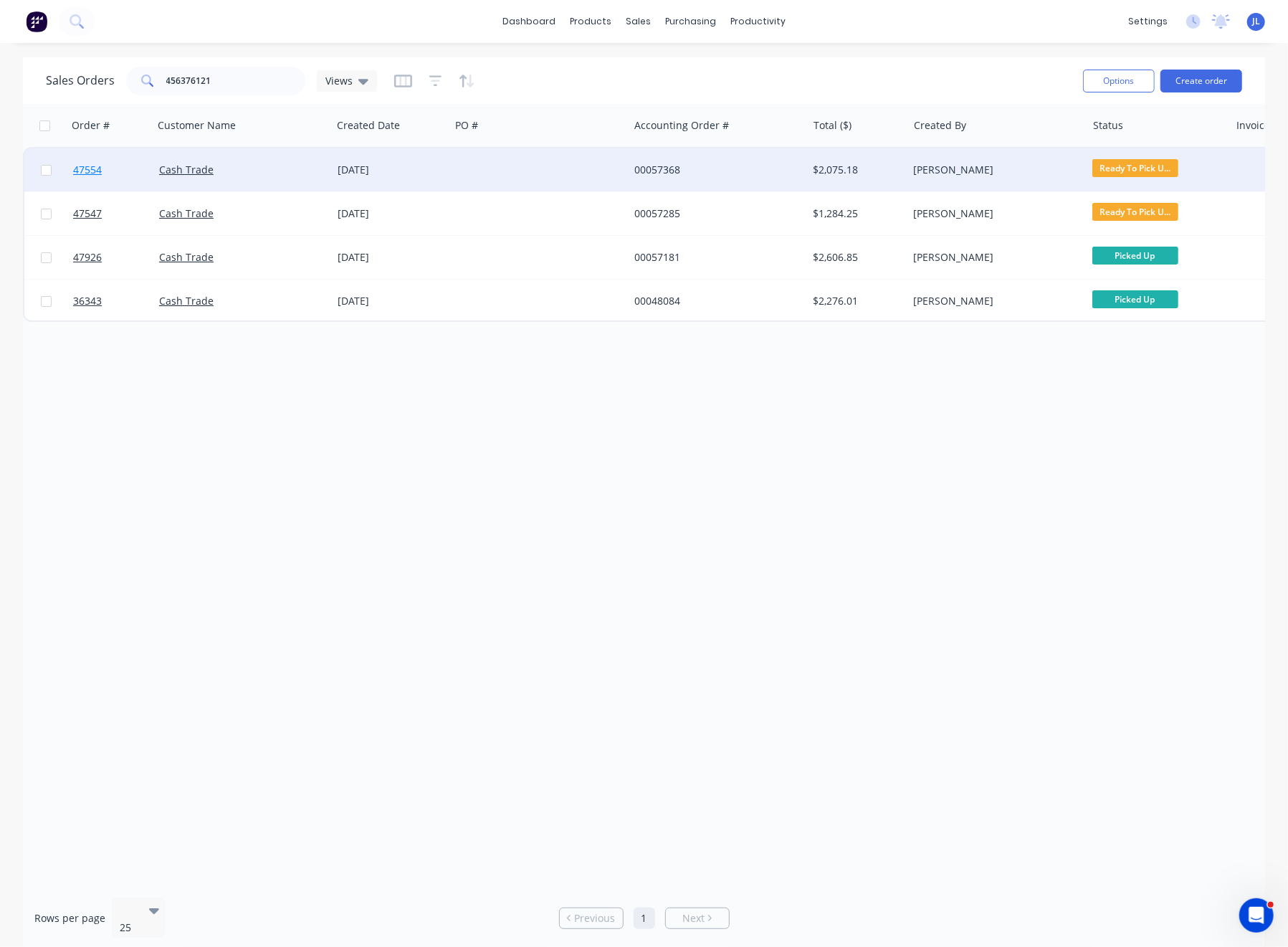
click at [91, 170] on span "47554" at bounding box center [87, 170] width 29 height 15
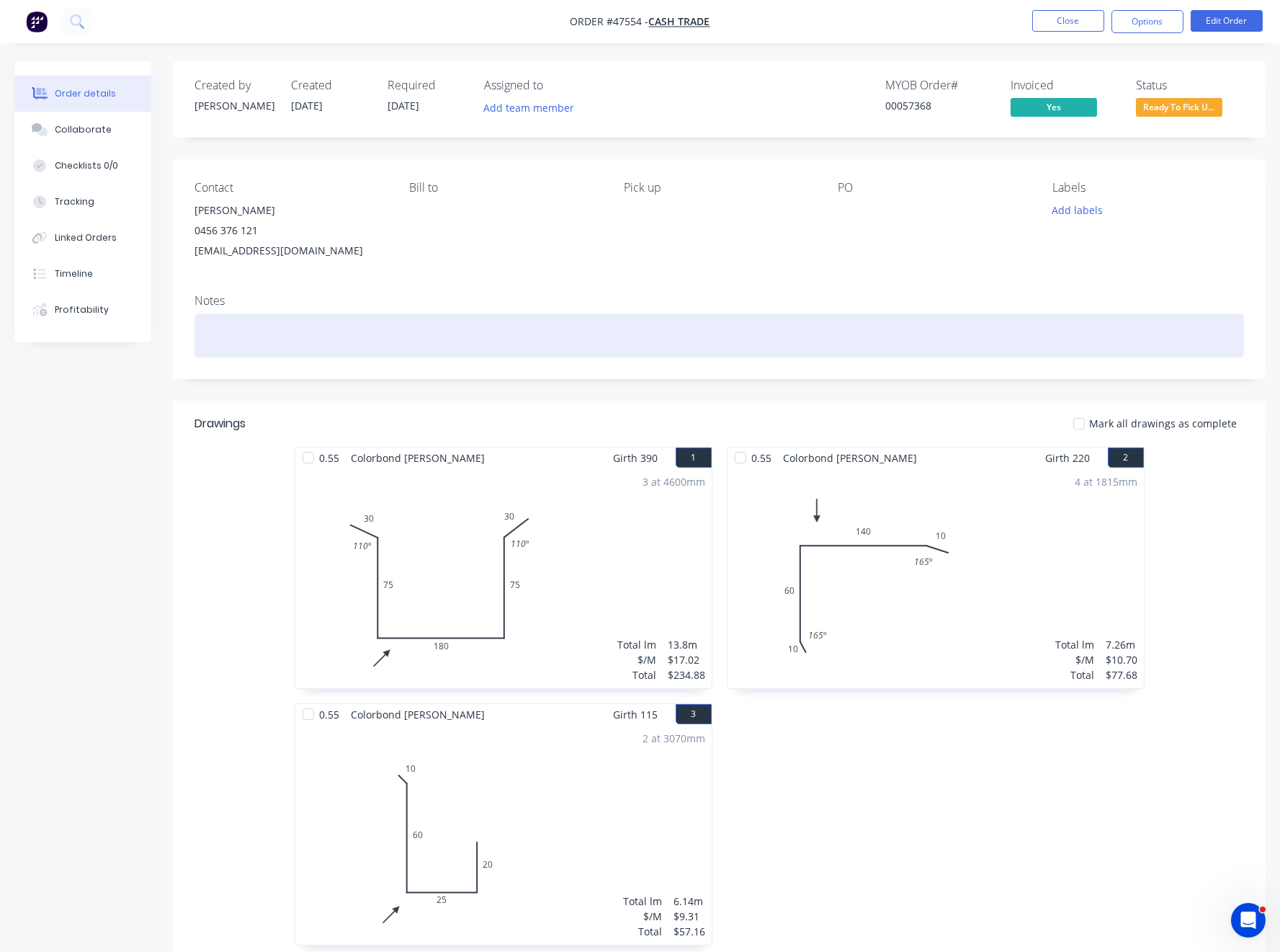
click at [296, 321] on div at bounding box center [719, 335] width 1050 height 44
paste div
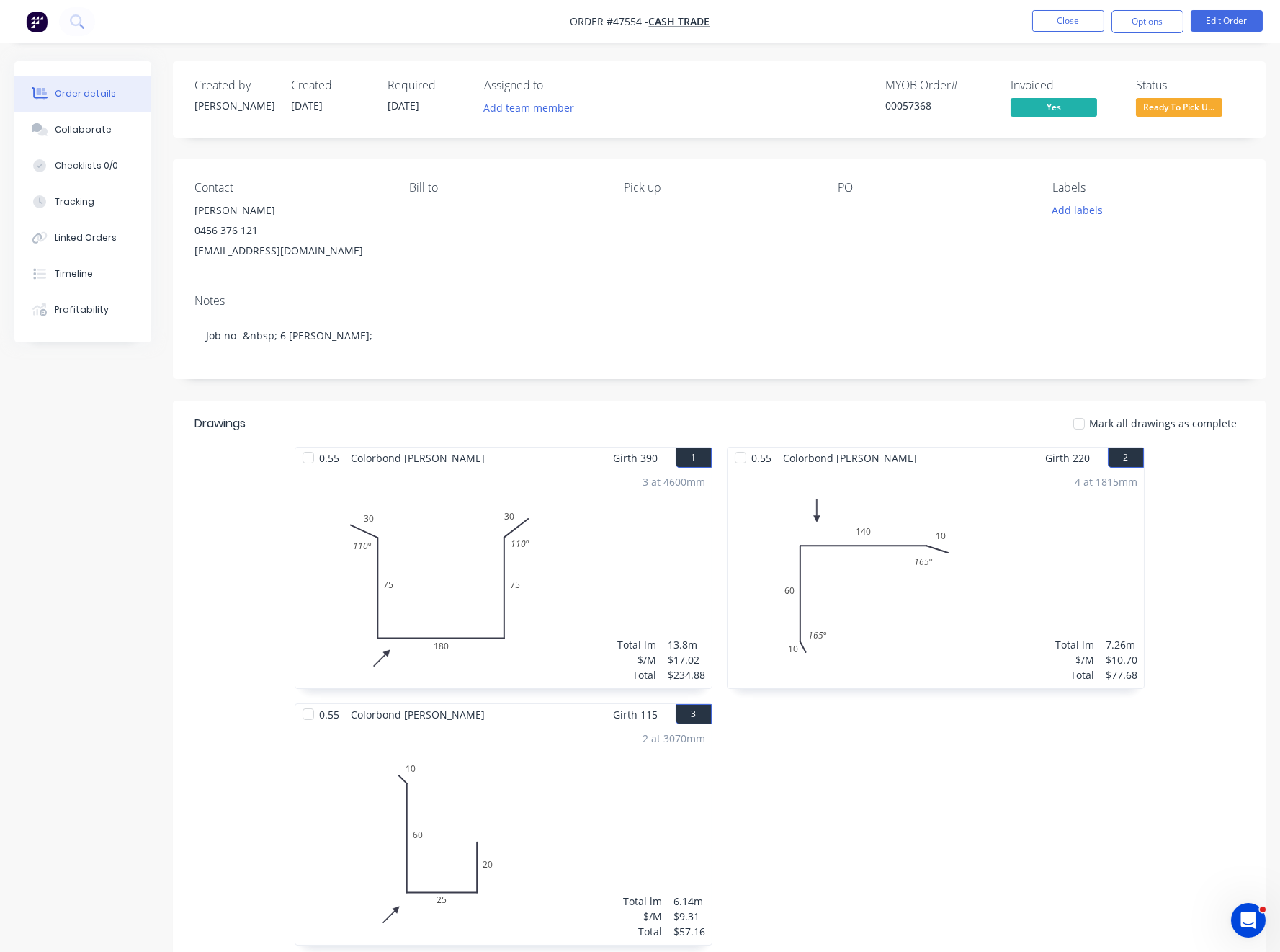
click at [995, 24] on nav "Order #47554 - Cash Trade Close Options Edit Order" at bounding box center [640, 21] width 1280 height 43
click at [995, 23] on button "Close" at bounding box center [1069, 21] width 72 height 21
